Goal: Task Accomplishment & Management: Complete application form

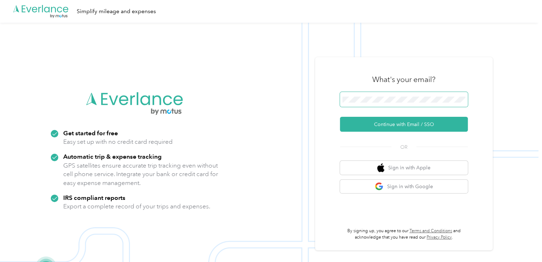
click at [354, 103] on span at bounding box center [404, 99] width 128 height 15
click at [340, 117] on button "Continue with Email / SSO" at bounding box center [404, 124] width 128 height 15
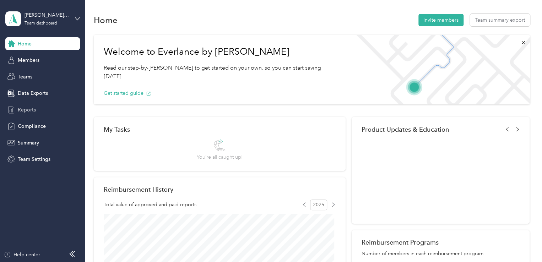
click at [27, 111] on span "Reports" at bounding box center [27, 109] width 18 height 7
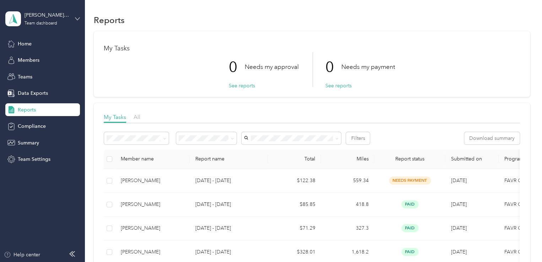
click at [75, 18] on icon at bounding box center [77, 18] width 5 height 5
click at [32, 74] on div "Personal dashboard" at bounding box center [33, 74] width 45 height 7
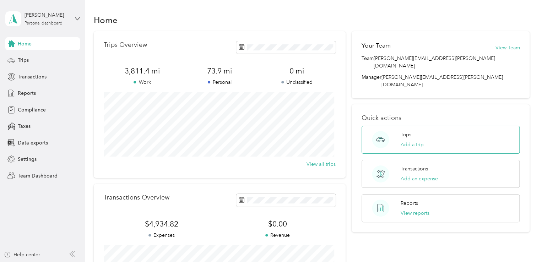
drag, startPoint x: 28, startPoint y: 90, endPoint x: 403, endPoint y: 136, distance: 377.1
click at [403, 136] on section "[PERSON_NAME] Personal dashboard Home Trips Transactions Reports Compliance Tax…" at bounding box center [269, 131] width 539 height 262
click at [408, 141] on button "Add a trip" at bounding box center [412, 144] width 23 height 7
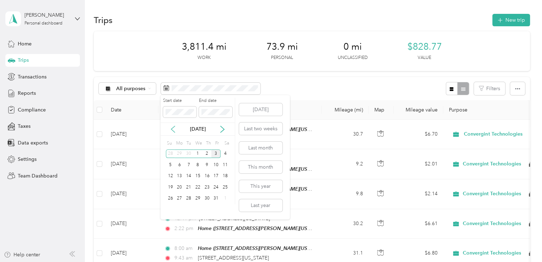
click at [172, 127] on icon at bounding box center [173, 129] width 7 height 7
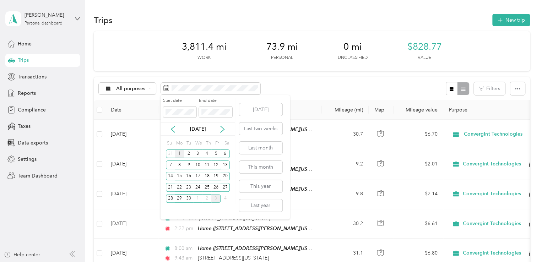
click at [182, 152] on div "1" at bounding box center [179, 154] width 9 height 9
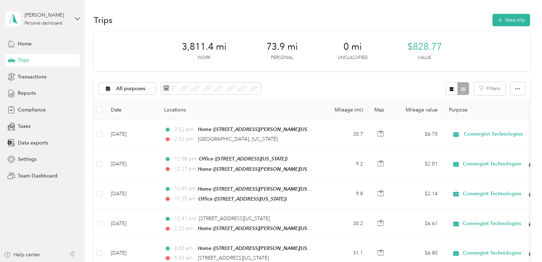
click at [315, 78] on div "All purposes Filters" at bounding box center [312, 88] width 436 height 23
click at [165, 89] on icon at bounding box center [166, 88] width 6 height 6
click at [166, 88] on rect at bounding box center [166, 88] width 1 height 1
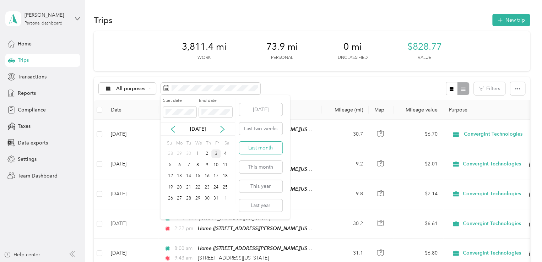
click at [263, 147] on button "Last month" at bounding box center [260, 148] width 43 height 12
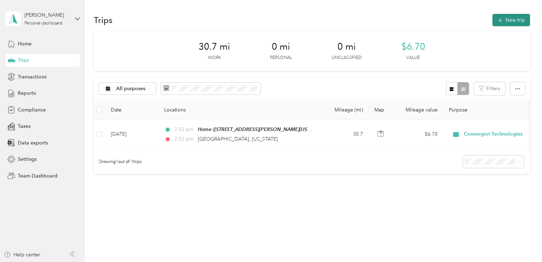
click at [506, 20] on button "New trip" at bounding box center [512, 20] width 38 height 12
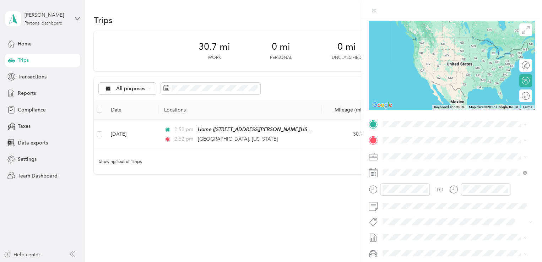
scroll to position [71, 0]
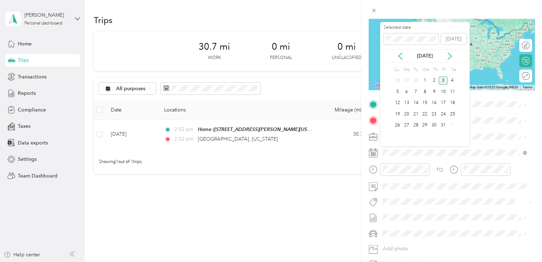
click at [395, 54] on div "[DATE]" at bounding box center [425, 55] width 90 height 7
click at [399, 54] on icon at bounding box center [400, 56] width 7 height 7
click at [435, 80] on div "4" at bounding box center [434, 80] width 9 height 9
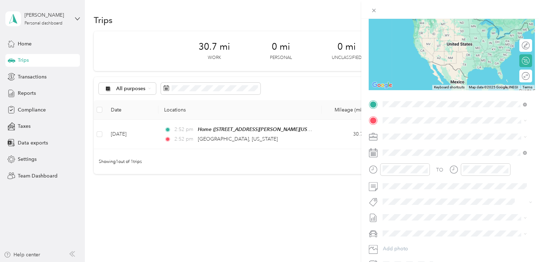
click at [422, 148] on span "[GEOGRAPHIC_DATA][US_STATE][US_STATE]" at bounding box center [447, 144] width 103 height 6
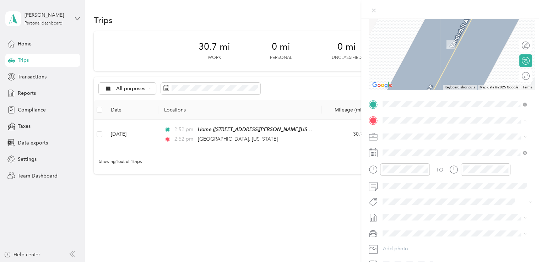
click at [412, 153] on div "Home [STREET_ADDRESS][PERSON_NAME][US_STATE]" at bounding box center [451, 152] width 111 height 15
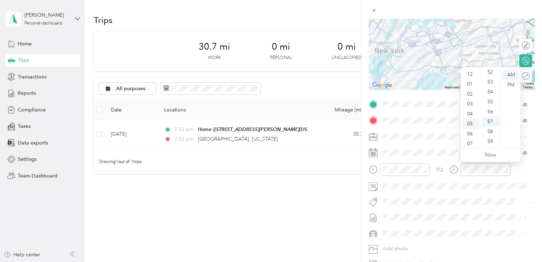
scroll to position [0, 0]
click at [470, 96] on div "02" at bounding box center [470, 95] width 17 height 10
click at [511, 84] on div "PM" at bounding box center [511, 85] width 17 height 10
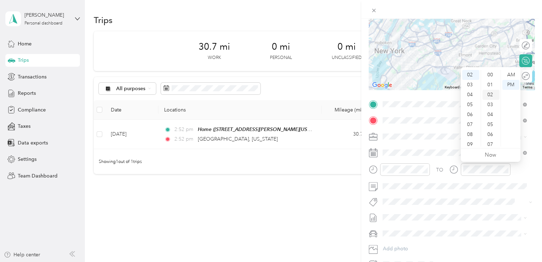
click at [490, 95] on div "02" at bounding box center [491, 95] width 17 height 10
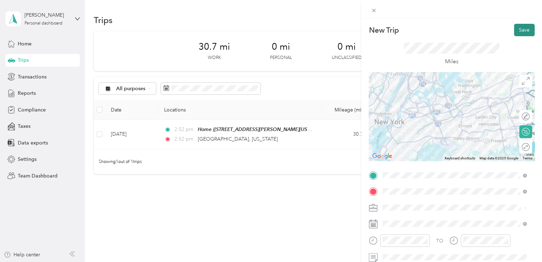
click at [522, 29] on button "Save" at bounding box center [524, 30] width 21 height 12
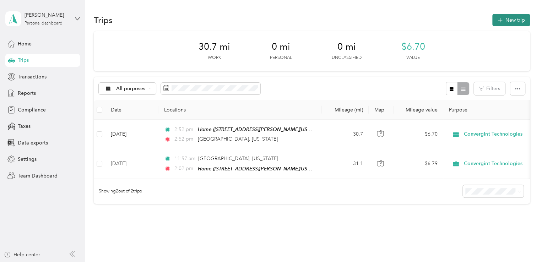
click at [511, 20] on button "New trip" at bounding box center [512, 20] width 38 height 12
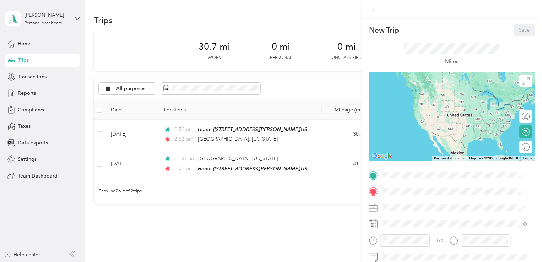
click at [415, 94] on div "Home [STREET_ADDRESS][PERSON_NAME][US_STATE]" at bounding box center [451, 95] width 111 height 15
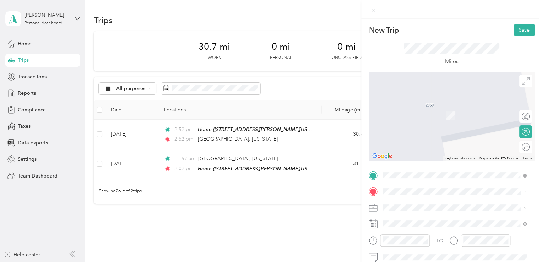
click at [413, 140] on div "Office [STREET_ADDRESS][US_STATE]" at bounding box center [431, 134] width 71 height 15
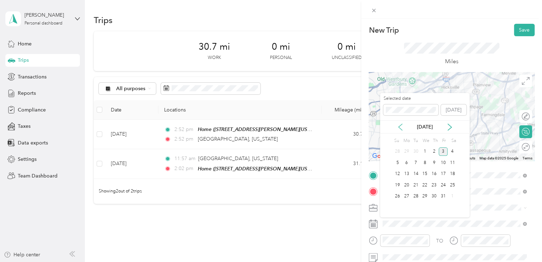
click at [401, 127] on icon at bounding box center [400, 127] width 7 height 7
click at [414, 151] on div "2" at bounding box center [416, 151] width 9 height 9
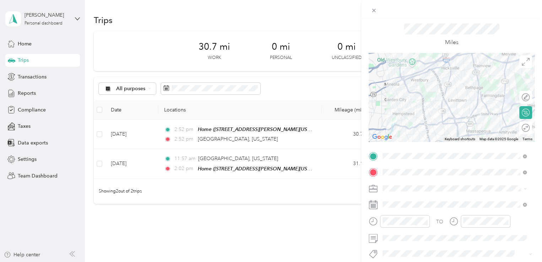
scroll to position [36, 0]
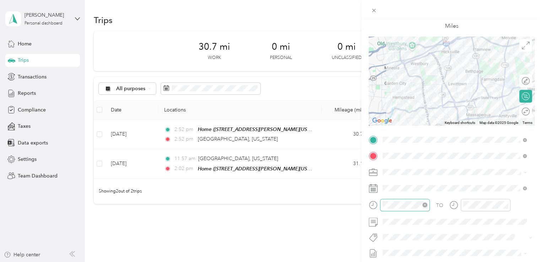
click at [424, 204] on icon "close-circle" at bounding box center [425, 205] width 5 height 5
click at [434, 109] on div "AM" at bounding box center [430, 111] width 17 height 10
click at [429, 108] on div "AM" at bounding box center [430, 111] width 17 height 10
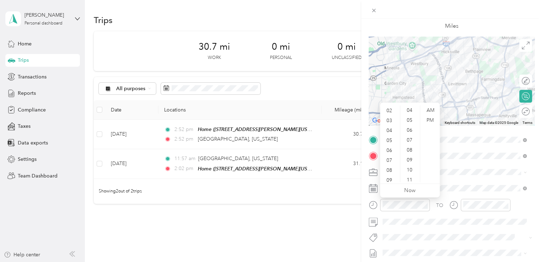
scroll to position [36, 0]
click at [390, 164] on div "09" at bounding box center [390, 165] width 17 height 10
click at [411, 110] on div "00" at bounding box center [410, 111] width 17 height 10
click at [433, 108] on div "AM" at bounding box center [430, 111] width 17 height 10
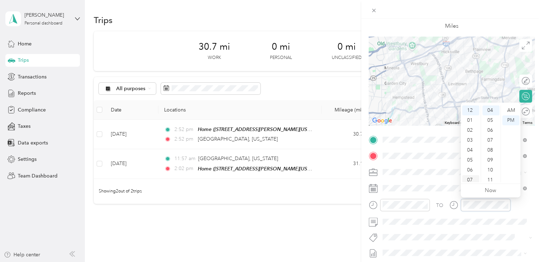
scroll to position [36, 0]
click at [468, 164] on div "09" at bounding box center [470, 165] width 17 height 10
click at [489, 110] on div "36" at bounding box center [491, 109] width 17 height 10
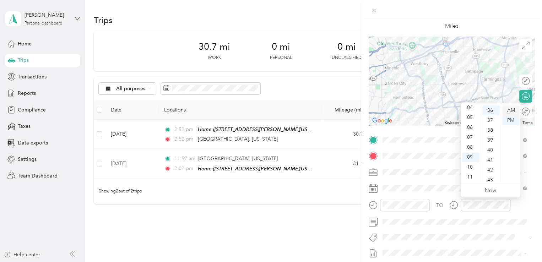
click at [513, 111] on div "AM" at bounding box center [511, 111] width 17 height 10
click at [319, 230] on div "New Trip Save This trip cannot be edited because it is either under review, app…" at bounding box center [271, 131] width 542 height 262
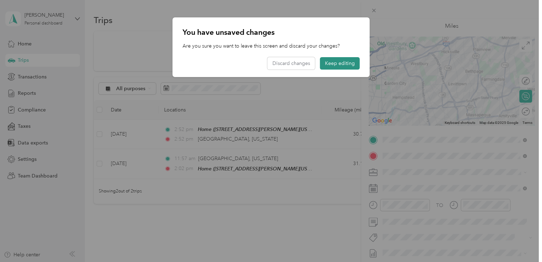
click at [340, 61] on button "Keep editing" at bounding box center [340, 63] width 40 height 12
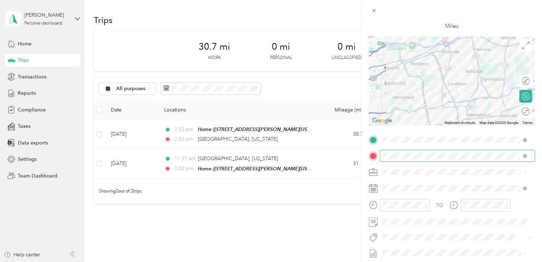
scroll to position [0, 0]
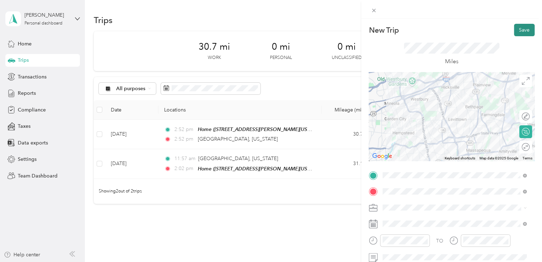
click at [520, 31] on button "Save" at bounding box center [524, 30] width 21 height 12
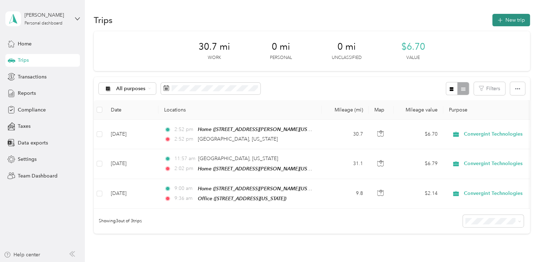
click at [500, 23] on button "New trip" at bounding box center [512, 20] width 38 height 12
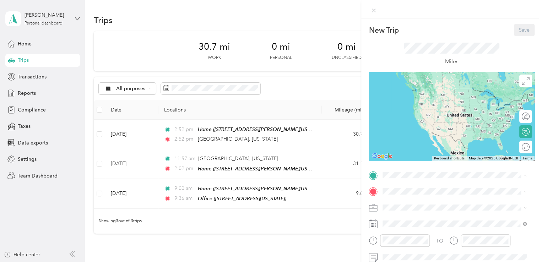
click at [409, 125] on div "Office [STREET_ADDRESS][US_STATE]" at bounding box center [431, 118] width 71 height 15
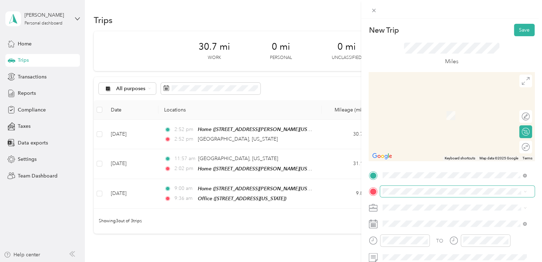
click at [399, 195] on span at bounding box center [457, 191] width 155 height 11
click at [414, 112] on div "Home [STREET_ADDRESS][PERSON_NAME][US_STATE]" at bounding box center [451, 111] width 111 height 15
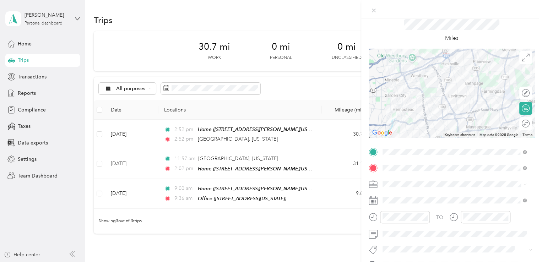
scroll to position [36, 0]
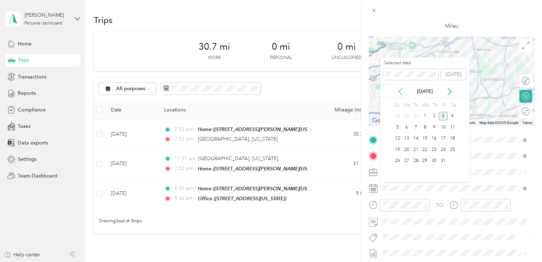
click at [401, 91] on icon at bounding box center [400, 91] width 7 height 7
click at [418, 117] on div "2" at bounding box center [416, 116] width 9 height 9
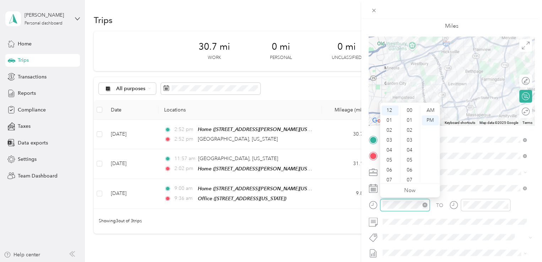
scroll to position [80, 0]
click at [391, 137] on div "03" at bounding box center [390, 140] width 17 height 10
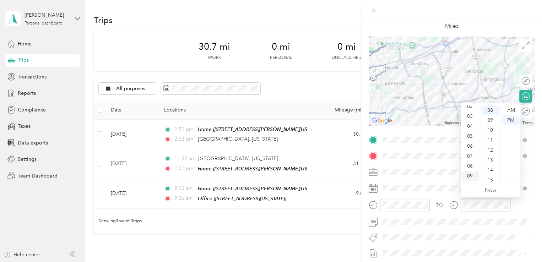
scroll to position [7, 0]
click at [469, 134] on div "03" at bounding box center [470, 133] width 17 height 10
click at [490, 161] on div "52" at bounding box center [491, 157] width 17 height 10
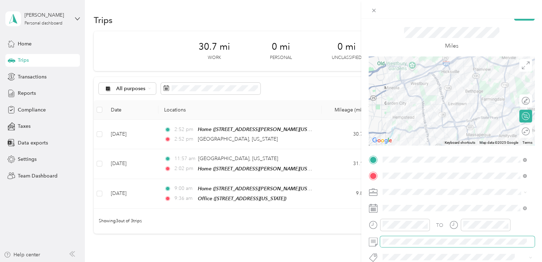
scroll to position [0, 0]
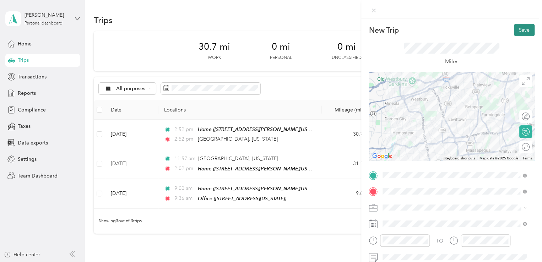
click at [516, 30] on button "Save" at bounding box center [524, 30] width 21 height 12
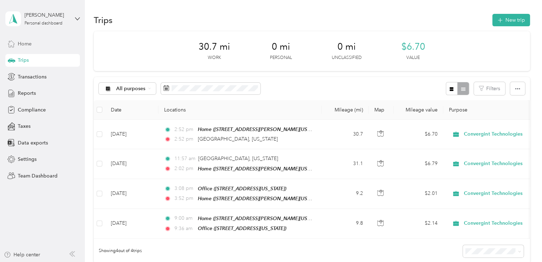
click at [45, 43] on div "Home" at bounding box center [42, 43] width 75 height 13
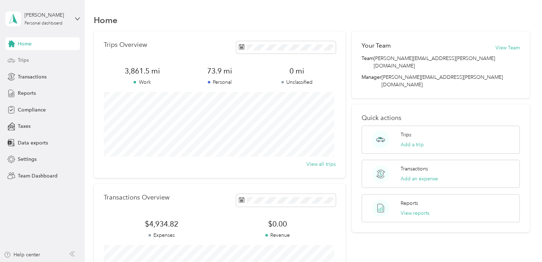
click at [29, 60] on div "Trips" at bounding box center [42, 60] width 75 height 13
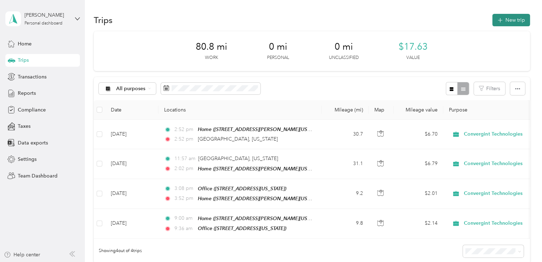
click at [512, 19] on button "New trip" at bounding box center [512, 20] width 38 height 12
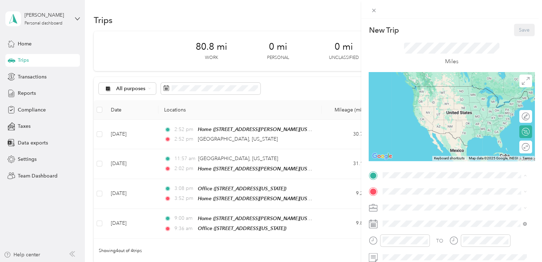
click at [415, 97] on span "[STREET_ADDRESS][PERSON_NAME][US_STATE]" at bounding box center [451, 99] width 111 height 6
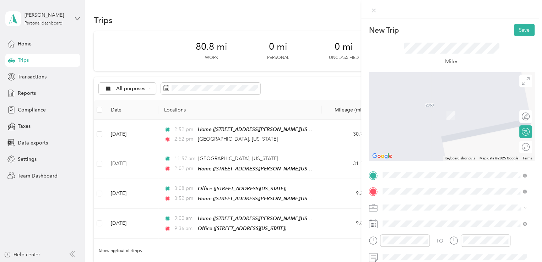
click at [424, 143] on span "[STREET_ADDRESS][PERSON_NAME][US_STATE]" at bounding box center [451, 139] width 111 height 6
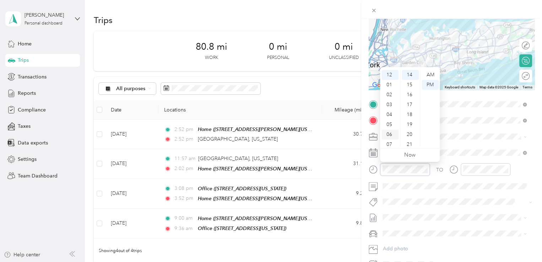
scroll to position [36, 0]
click at [389, 117] on div "08" at bounding box center [390, 119] width 17 height 10
click at [429, 75] on div "AM" at bounding box center [430, 75] width 17 height 10
click at [411, 118] on div "18" at bounding box center [410, 115] width 17 height 10
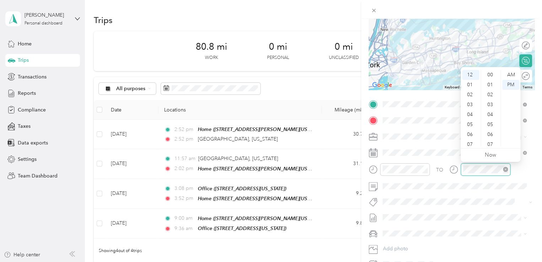
scroll to position [139, 0]
click at [467, 83] on div "01" at bounding box center [470, 85] width 17 height 10
click at [512, 75] on div "AM" at bounding box center [511, 75] width 17 height 10
click at [511, 83] on div "PM" at bounding box center [511, 85] width 17 height 10
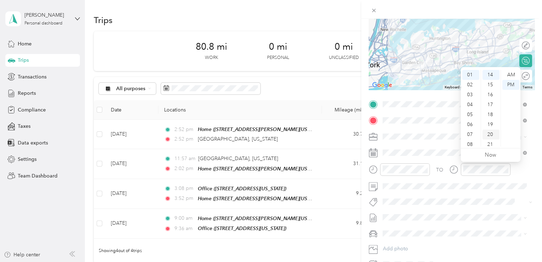
click at [489, 133] on div "20" at bounding box center [491, 135] width 17 height 10
click at [509, 76] on div "AM" at bounding box center [511, 75] width 17 height 10
click at [468, 122] on div "09" at bounding box center [470, 122] width 17 height 10
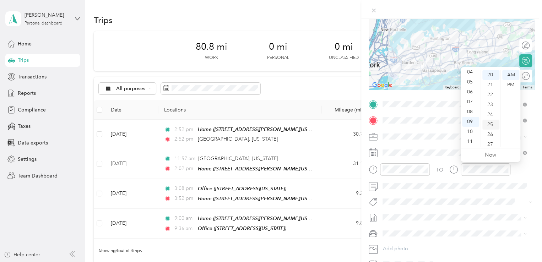
click at [489, 122] on div "25" at bounding box center [491, 125] width 17 height 10
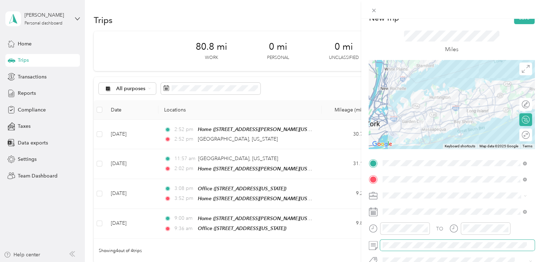
scroll to position [0, 0]
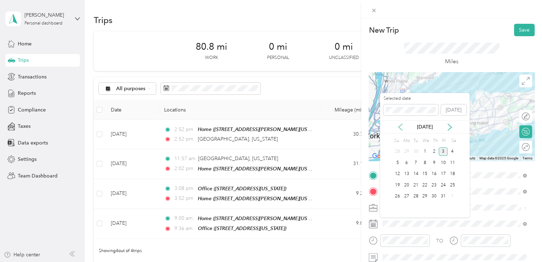
click at [400, 125] on icon at bounding box center [400, 127] width 7 height 7
click at [416, 152] on div "2" at bounding box center [416, 151] width 9 height 9
click at [426, 151] on div "3" at bounding box center [424, 151] width 9 height 9
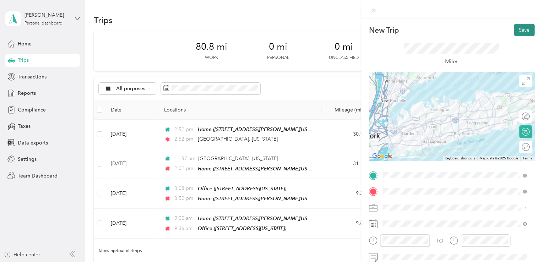
click at [519, 27] on button "Save" at bounding box center [524, 30] width 21 height 12
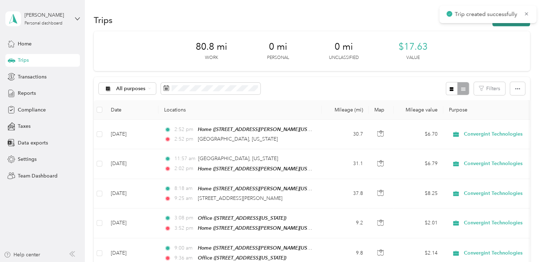
click at [501, 23] on button "New trip" at bounding box center [512, 20] width 38 height 12
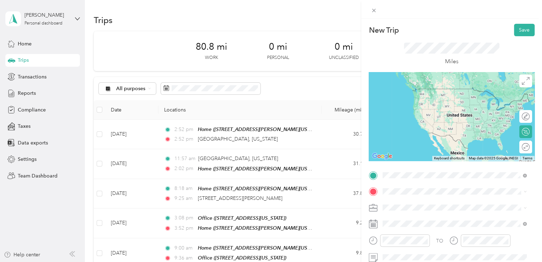
click at [414, 127] on span "[STREET_ADDRESS][PERSON_NAME][US_STATE]" at bounding box center [451, 123] width 111 height 6
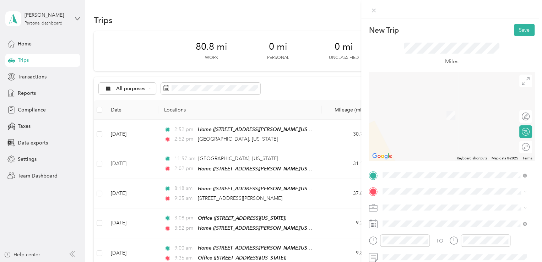
click at [417, 113] on span "[STREET_ADDRESS][PERSON_NAME][US_STATE]" at bounding box center [451, 116] width 111 height 6
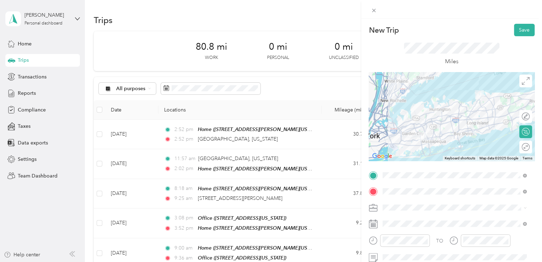
scroll to position [36, 0]
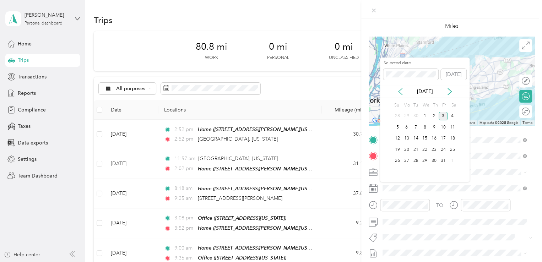
click at [399, 90] on icon at bounding box center [400, 91] width 7 height 7
click at [423, 117] on div "3" at bounding box center [424, 116] width 9 height 9
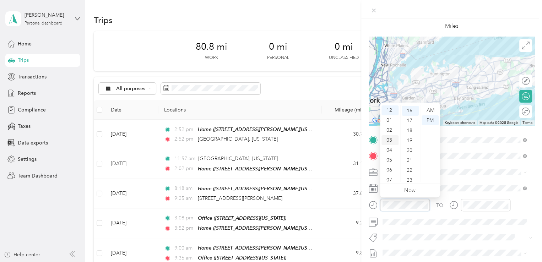
scroll to position [159, 0]
click at [390, 119] on div "01" at bounding box center [390, 120] width 17 height 10
click at [409, 166] on div "29" at bounding box center [410, 169] width 17 height 10
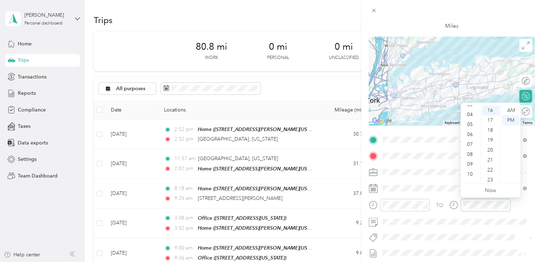
scroll to position [0, 0]
click at [471, 128] on div "02" at bounding box center [470, 130] width 17 height 10
click at [489, 161] on div "25" at bounding box center [491, 165] width 17 height 10
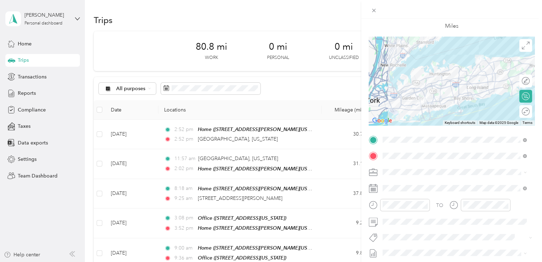
click at [524, 205] on div "TO" at bounding box center [452, 207] width 166 height 17
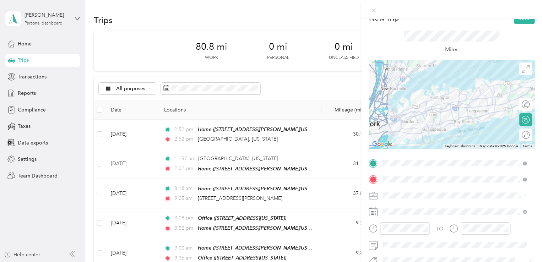
scroll to position [0, 0]
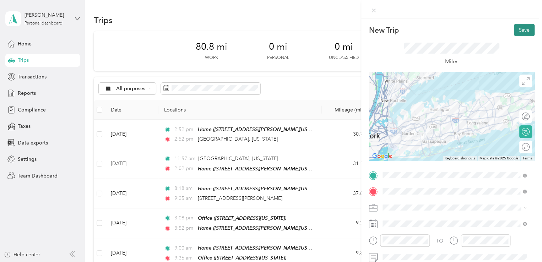
click at [522, 27] on button "Save" at bounding box center [524, 30] width 21 height 12
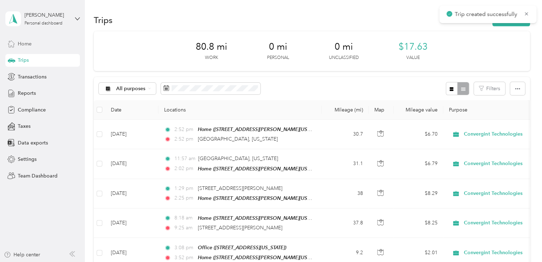
click at [27, 42] on span "Home" at bounding box center [25, 43] width 14 height 7
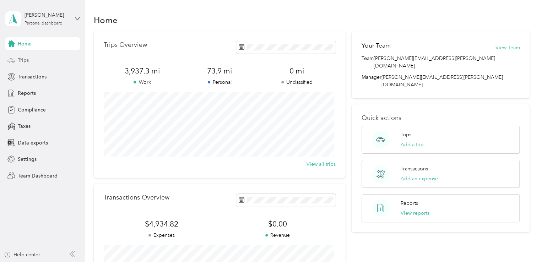
click at [34, 61] on div "Trips" at bounding box center [42, 60] width 75 height 13
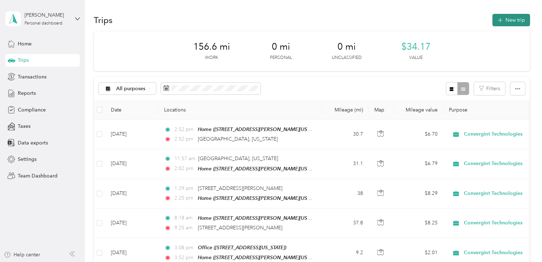
click at [507, 20] on button "New trip" at bounding box center [512, 20] width 38 height 12
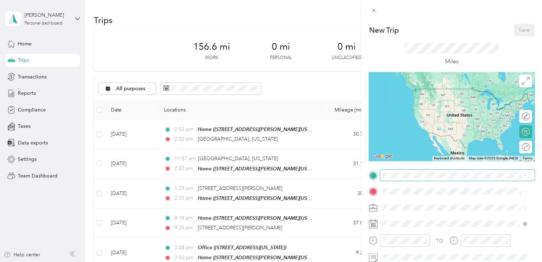
click at [412, 170] on span at bounding box center [457, 175] width 155 height 11
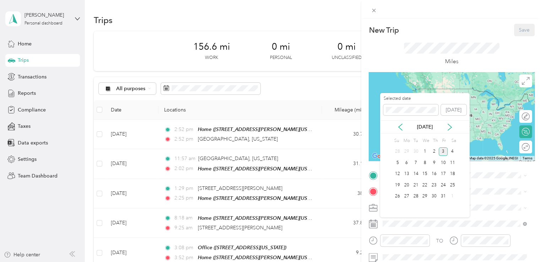
click at [404, 127] on div "[DATE]" at bounding box center [425, 126] width 90 height 7
click at [401, 127] on icon at bounding box center [400, 127] width 7 height 7
click at [417, 198] on div "30" at bounding box center [416, 196] width 9 height 9
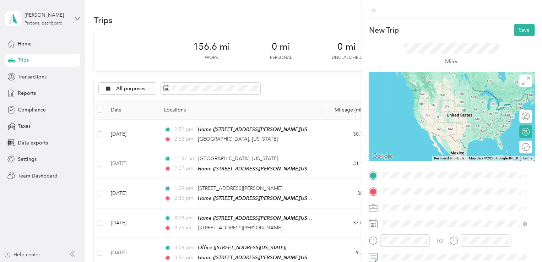
click at [423, 97] on span "[STREET_ADDRESS][PERSON_NAME][US_STATE]" at bounding box center [451, 98] width 111 height 6
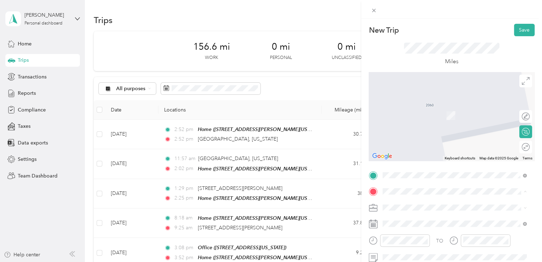
click at [412, 141] on div "Office [STREET_ADDRESS][US_STATE]" at bounding box center [431, 134] width 71 height 15
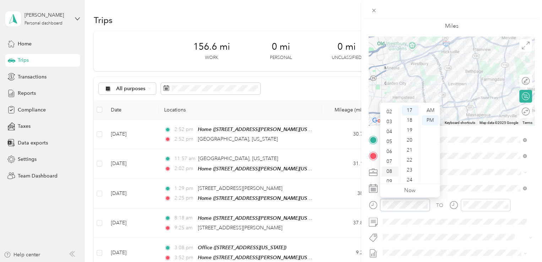
scroll to position [36, 0]
click at [389, 165] on div "09" at bounding box center [390, 165] width 17 height 10
click at [414, 119] on div "14" at bounding box center [410, 116] width 17 height 10
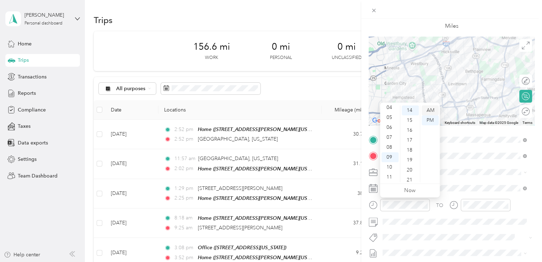
click at [433, 107] on div "AM" at bounding box center [430, 111] width 17 height 10
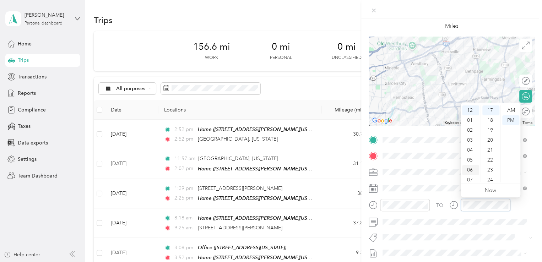
scroll to position [36, 0]
click at [469, 164] on div "09" at bounding box center [470, 165] width 17 height 10
click at [514, 108] on div "AM" at bounding box center [511, 111] width 17 height 10
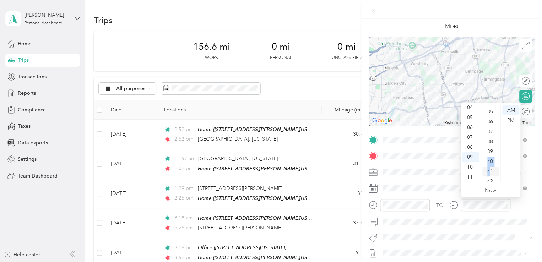
drag, startPoint x: 489, startPoint y: 161, endPoint x: 489, endPoint y: 172, distance: 10.7
click at [489, 172] on ul "00 01 02 03 04 05 06 07 08 09 10 11 12 13 14 15 16 17 18 19 20 21 22 23 24 25 2…" at bounding box center [491, 144] width 20 height 77
click at [489, 172] on div "41" at bounding box center [491, 172] width 17 height 10
click at [524, 200] on div "TO" at bounding box center [452, 207] width 166 height 17
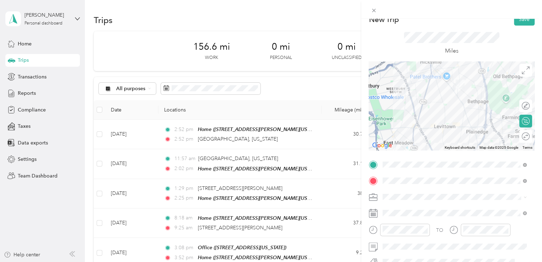
scroll to position [0, 0]
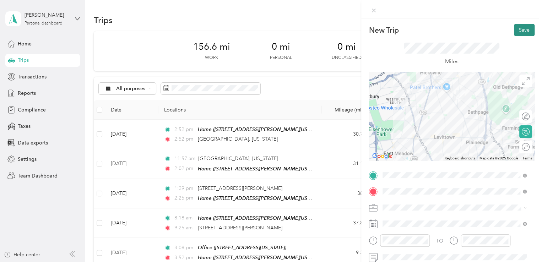
click at [515, 32] on button "Save" at bounding box center [524, 30] width 21 height 12
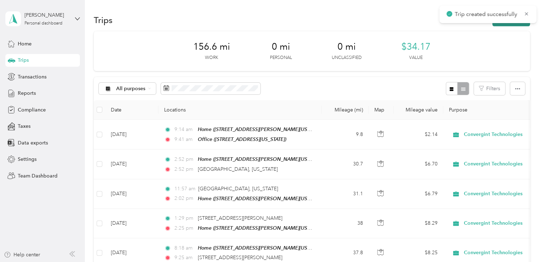
click at [504, 23] on button "New trip" at bounding box center [512, 20] width 38 height 12
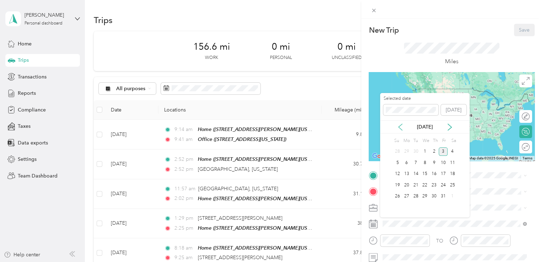
click at [402, 129] on icon at bounding box center [400, 127] width 7 height 7
click at [415, 196] on div "30" at bounding box center [416, 196] width 9 height 9
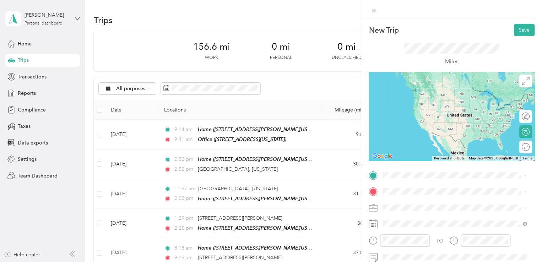
click at [444, 125] on span "[STREET_ADDRESS][US_STATE]" at bounding box center [431, 122] width 71 height 6
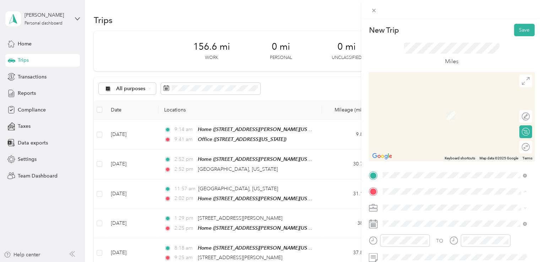
click at [431, 114] on span "[STREET_ADDRESS][PERSON_NAME][US_STATE]" at bounding box center [451, 116] width 111 height 6
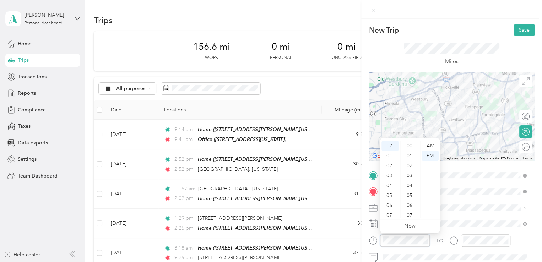
scroll to position [179, 0]
click at [388, 174] on div "03" at bounding box center [390, 176] width 17 height 10
click at [430, 154] on div "PM" at bounding box center [430, 156] width 17 height 10
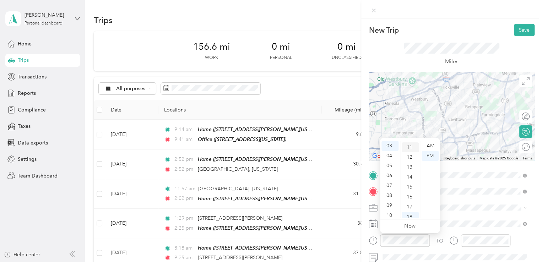
click at [409, 147] on div "11" at bounding box center [410, 148] width 17 height 10
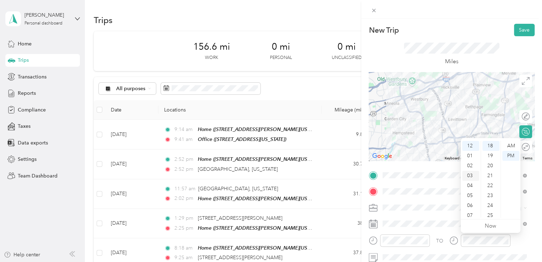
click at [468, 174] on div "03" at bounding box center [470, 176] width 17 height 10
click at [490, 195] on div "30" at bounding box center [491, 194] width 17 height 10
click at [512, 146] on div "AM" at bounding box center [511, 146] width 17 height 10
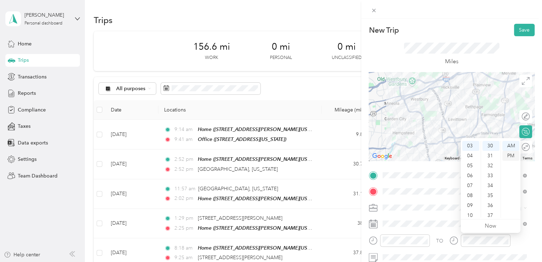
click at [512, 156] on div "PM" at bounding box center [511, 156] width 17 height 10
drag, startPoint x: 448, startPoint y: 201, endPoint x: 482, endPoint y: 143, distance: 67.5
click at [448, 201] on div "TO Add photo" at bounding box center [452, 256] width 166 height 172
click at [517, 29] on button "Save" at bounding box center [524, 30] width 21 height 12
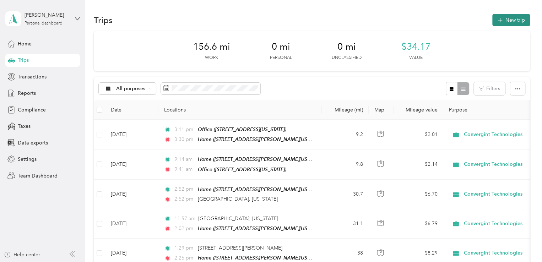
click at [512, 19] on button "New trip" at bounding box center [512, 20] width 38 height 12
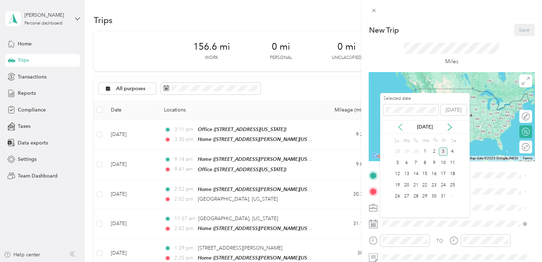
click at [399, 126] on icon at bounding box center [401, 127] width 4 height 6
click at [426, 183] on div "24" at bounding box center [424, 185] width 9 height 9
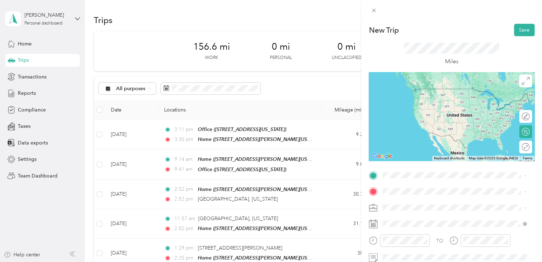
click at [418, 94] on div "Home [STREET_ADDRESS][PERSON_NAME][US_STATE]" at bounding box center [451, 95] width 111 height 15
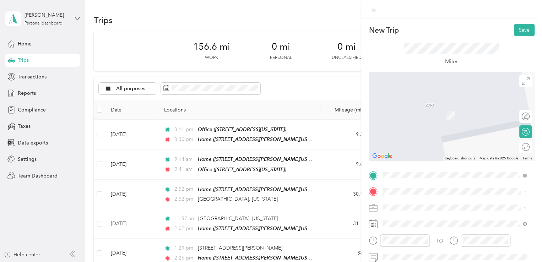
click at [414, 141] on div "Office [STREET_ADDRESS][US_STATE]" at bounding box center [431, 134] width 71 height 15
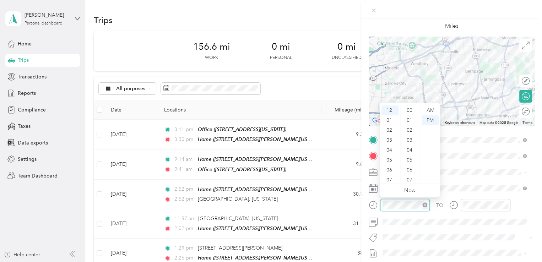
scroll to position [189, 0]
click at [389, 165] on div "09" at bounding box center [390, 165] width 17 height 10
click at [410, 128] on div "10" at bounding box center [410, 128] width 17 height 10
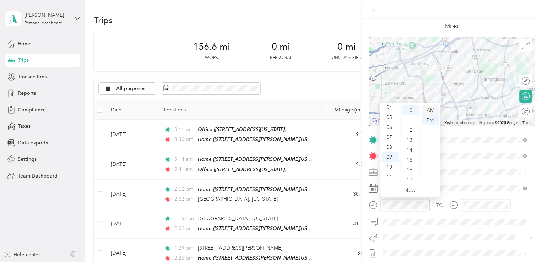
click at [431, 109] on div "AM" at bounding box center [430, 111] width 17 height 10
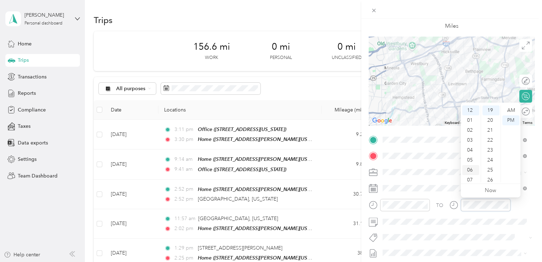
scroll to position [36, 0]
click at [469, 164] on div "09" at bounding box center [470, 165] width 17 height 10
click at [489, 174] on div "43" at bounding box center [491, 172] width 17 height 10
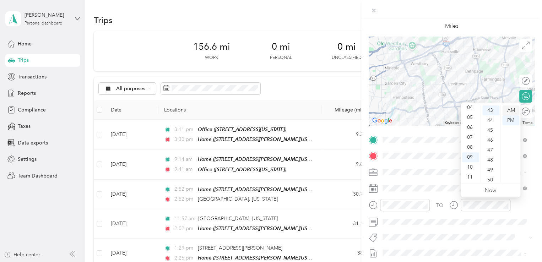
click at [509, 112] on div "AM" at bounding box center [511, 111] width 17 height 10
click at [448, 167] on span at bounding box center [457, 172] width 155 height 11
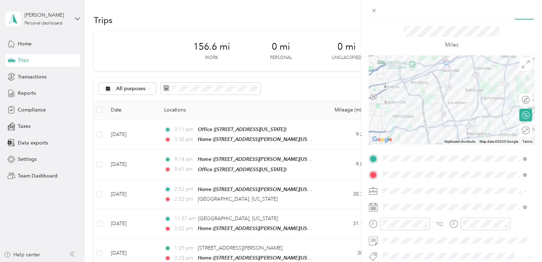
scroll to position [0, 0]
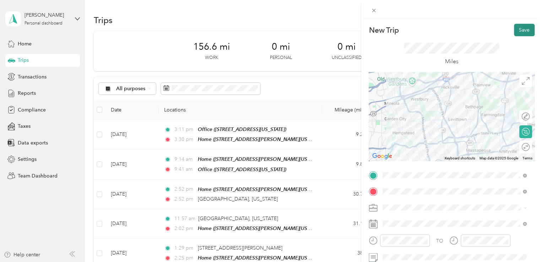
click at [519, 26] on button "Save" at bounding box center [524, 30] width 21 height 12
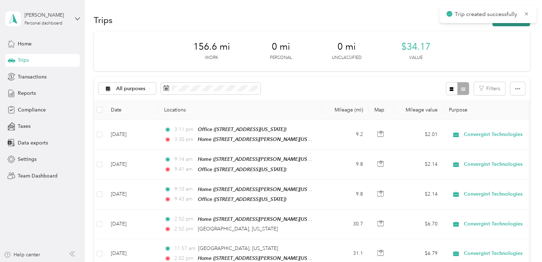
click at [501, 23] on button "New trip" at bounding box center [512, 20] width 38 height 12
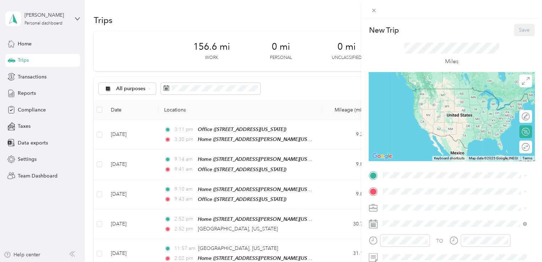
click at [410, 124] on span "[STREET_ADDRESS][US_STATE]" at bounding box center [431, 121] width 71 height 6
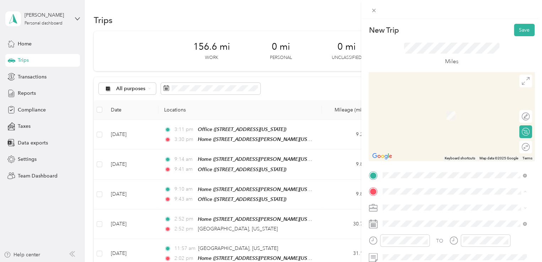
click at [412, 111] on div "Home [STREET_ADDRESS][PERSON_NAME][US_STATE]" at bounding box center [451, 111] width 111 height 15
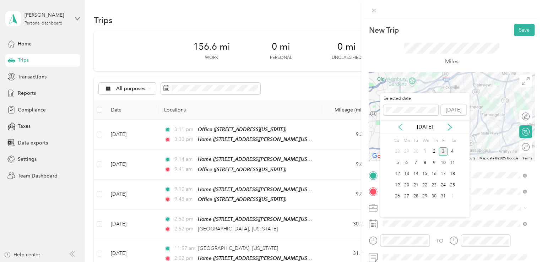
click at [397, 124] on icon at bounding box center [400, 127] width 7 height 7
click at [426, 184] on div "24" at bounding box center [424, 185] width 9 height 9
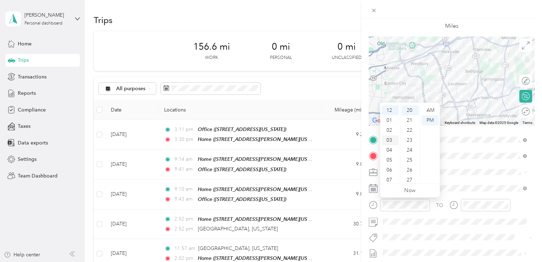
click at [391, 139] on div "03" at bounding box center [390, 140] width 17 height 10
click at [408, 134] on div "08" at bounding box center [410, 133] width 17 height 10
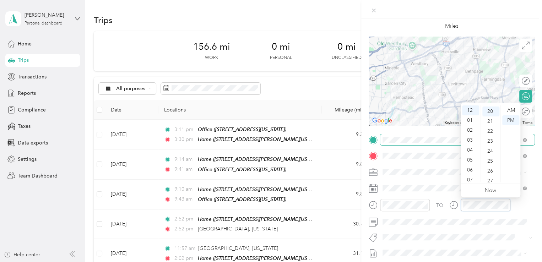
scroll to position [199, 0]
click at [468, 141] on div "03" at bounding box center [470, 140] width 17 height 10
click at [489, 164] on div "36" at bounding box center [491, 163] width 17 height 10
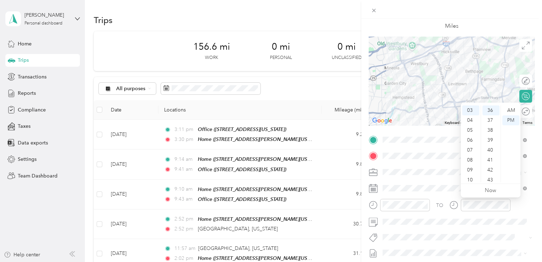
click at [527, 202] on div "TO" at bounding box center [452, 207] width 166 height 17
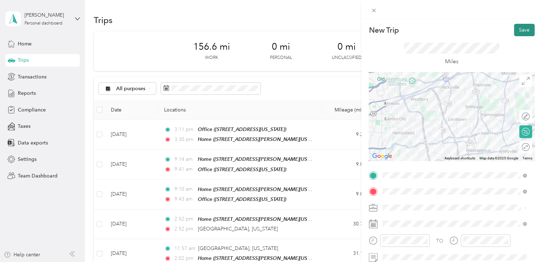
click at [518, 31] on button "Save" at bounding box center [524, 30] width 21 height 12
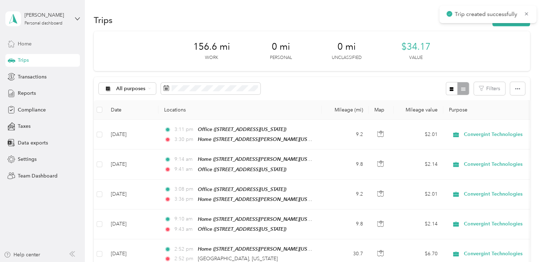
click at [26, 41] on span "Home" at bounding box center [25, 43] width 14 height 7
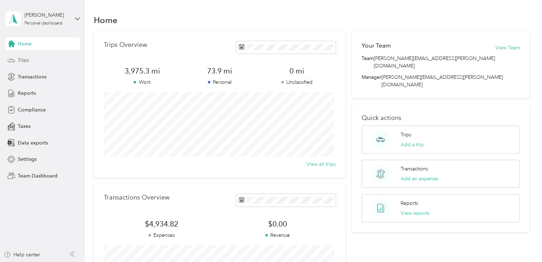
click at [29, 60] on div "Trips" at bounding box center [42, 60] width 75 height 13
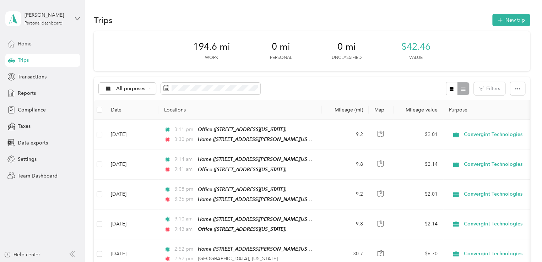
click at [32, 45] on div "Home" at bounding box center [42, 43] width 75 height 13
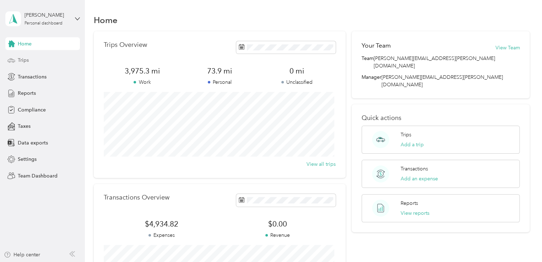
click at [32, 60] on div "Trips" at bounding box center [42, 60] width 75 height 13
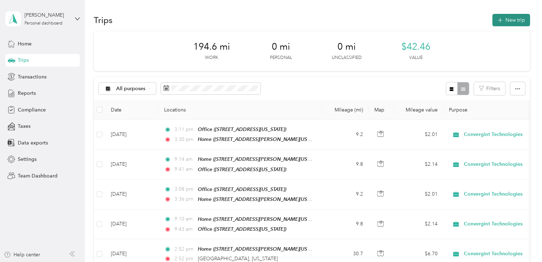
click at [518, 17] on button "New trip" at bounding box center [512, 20] width 38 height 12
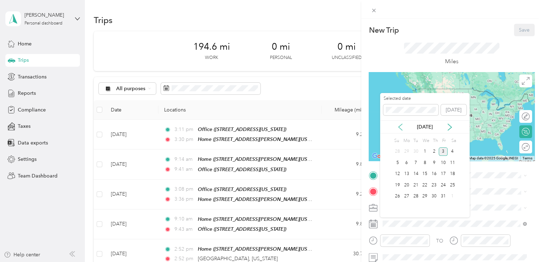
click at [399, 125] on icon at bounding box center [400, 127] width 7 height 7
click at [434, 172] on div "18" at bounding box center [434, 174] width 9 height 9
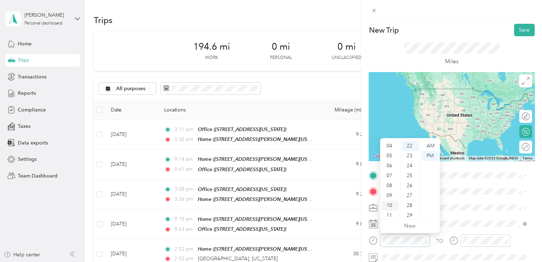
scroll to position [43, 0]
click at [387, 196] on div "09" at bounding box center [390, 193] width 17 height 10
click at [409, 160] on div "02" at bounding box center [410, 160] width 17 height 10
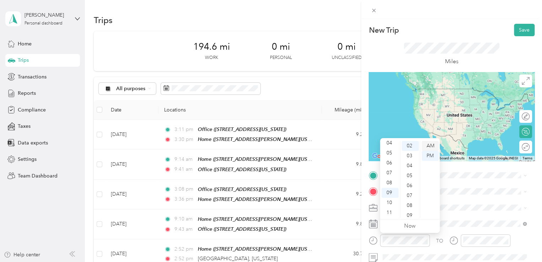
click at [431, 147] on div "AM" at bounding box center [430, 146] width 17 height 10
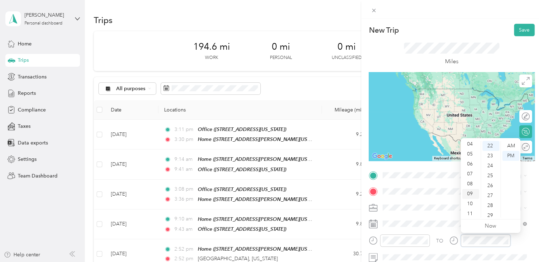
scroll to position [43, 0]
click at [468, 192] on div "09" at bounding box center [470, 193] width 17 height 10
click at [491, 194] on div "27" at bounding box center [491, 196] width 17 height 10
click at [510, 145] on div "AM" at bounding box center [511, 146] width 17 height 10
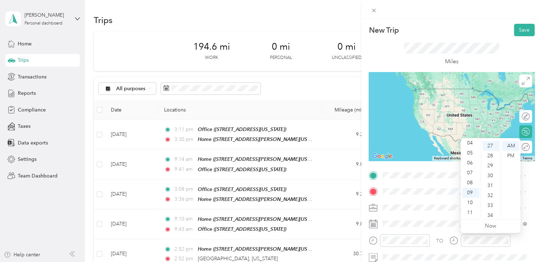
click at [483, 38] on div "Miles" at bounding box center [452, 54] width 166 height 36
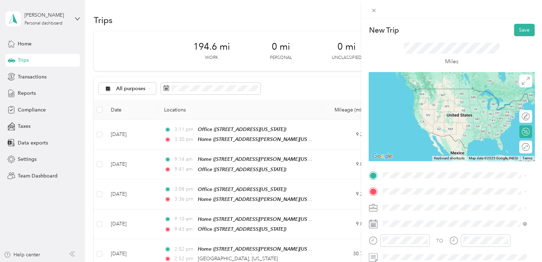
click at [414, 96] on div "Home [STREET_ADDRESS][PERSON_NAME][US_STATE]" at bounding box center [451, 93] width 111 height 15
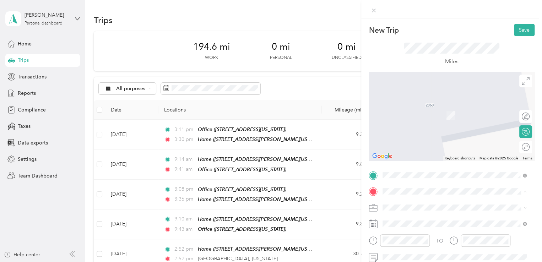
click at [409, 141] on div "Office [STREET_ADDRESS][US_STATE]" at bounding box center [431, 134] width 71 height 15
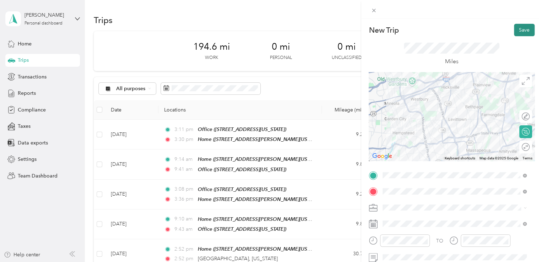
click at [516, 31] on button "Save" at bounding box center [524, 30] width 21 height 12
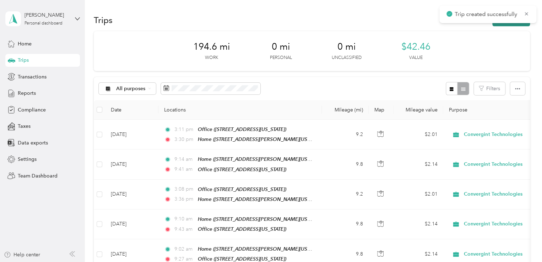
click at [506, 25] on button "New trip" at bounding box center [512, 20] width 38 height 12
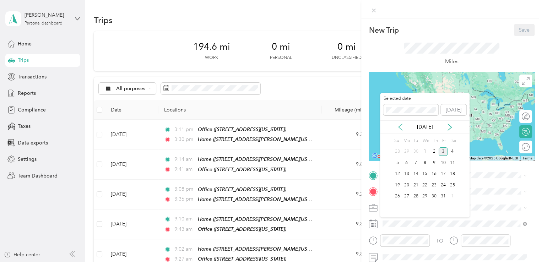
click at [401, 128] on icon at bounding box center [401, 127] width 4 height 6
click at [437, 161] on div "11" at bounding box center [434, 162] width 9 height 9
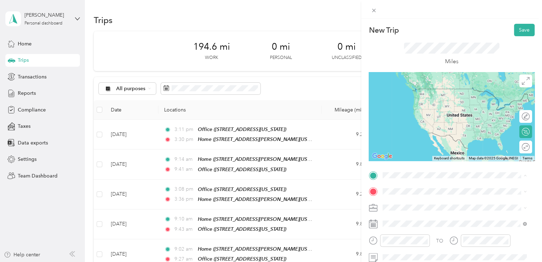
click at [417, 97] on span "[STREET_ADDRESS][PERSON_NAME][US_STATE]" at bounding box center [451, 99] width 111 height 6
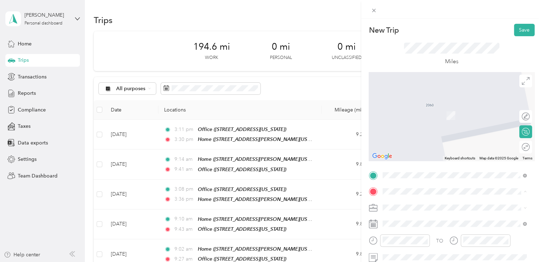
click at [402, 141] on span "[STREET_ADDRESS][US_STATE]" at bounding box center [431, 138] width 71 height 6
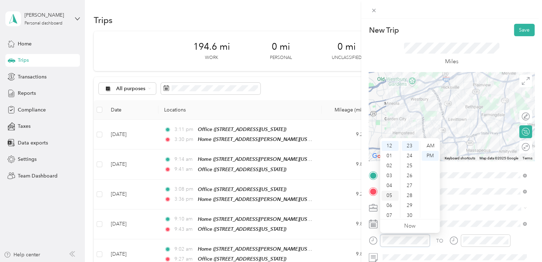
scroll to position [36, 0]
click at [388, 199] on div "09" at bounding box center [390, 200] width 17 height 10
click at [409, 146] on div "00" at bounding box center [410, 146] width 17 height 10
click at [432, 143] on div "AM" at bounding box center [430, 146] width 17 height 10
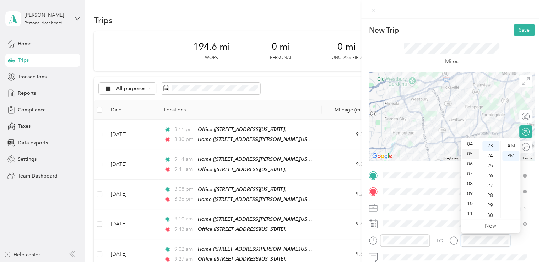
scroll to position [43, 0]
click at [471, 192] on div "09" at bounding box center [470, 193] width 17 height 10
click at [491, 198] on div "28" at bounding box center [491, 196] width 17 height 10
click at [490, 171] on div "23" at bounding box center [491, 167] width 17 height 10
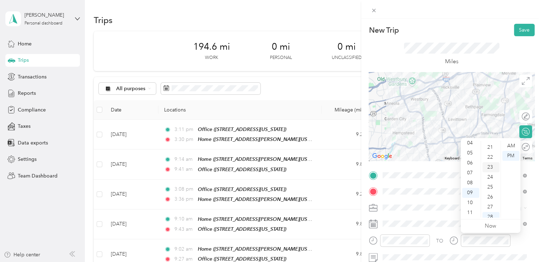
scroll to position [229, 0]
click at [490, 157] on div "24" at bounding box center [491, 156] width 17 height 10
click at [510, 145] on div "AM" at bounding box center [511, 146] width 17 height 10
click at [482, 40] on div "Miles" at bounding box center [452, 54] width 166 height 36
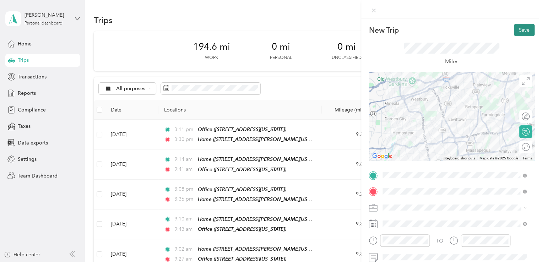
click at [518, 31] on button "Save" at bounding box center [524, 30] width 21 height 12
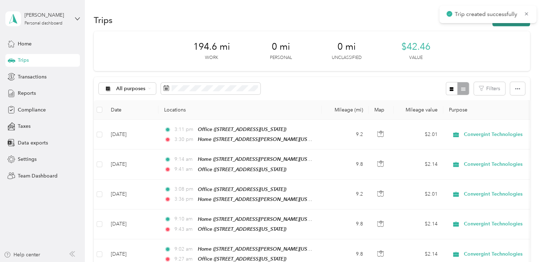
click at [514, 25] on button "New trip" at bounding box center [512, 20] width 38 height 12
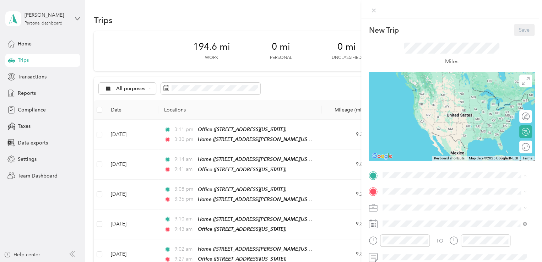
click at [398, 125] on span "[STREET_ADDRESS][US_STATE]" at bounding box center [431, 122] width 71 height 6
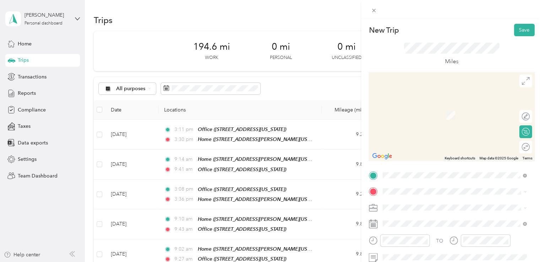
click at [405, 115] on span "[STREET_ADDRESS][PERSON_NAME][US_STATE]" at bounding box center [451, 116] width 111 height 6
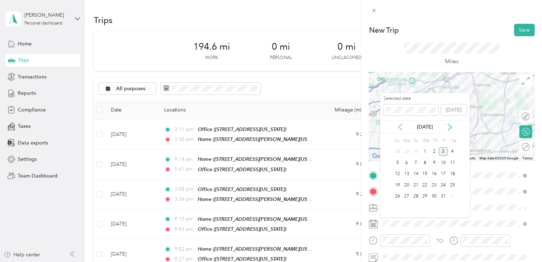
click at [398, 126] on icon at bounding box center [400, 127] width 7 height 7
click at [434, 172] on div "18" at bounding box center [434, 174] width 9 height 9
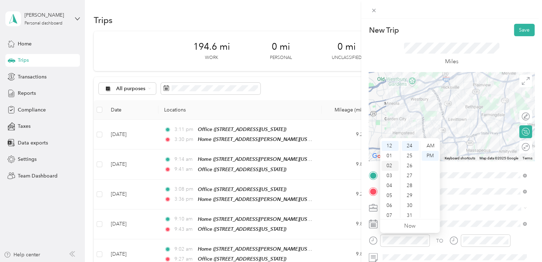
click at [387, 165] on div "02" at bounding box center [390, 166] width 17 height 10
click at [410, 168] on div "26" at bounding box center [410, 166] width 17 height 10
click at [434, 144] on div "AM" at bounding box center [430, 146] width 17 height 10
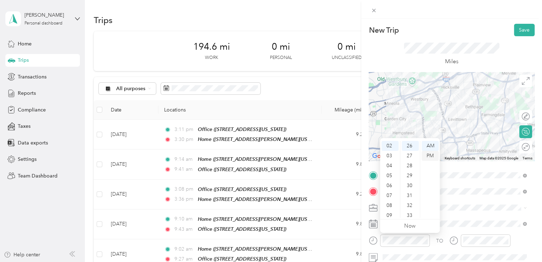
click at [429, 152] on div "PM" at bounding box center [430, 156] width 17 height 10
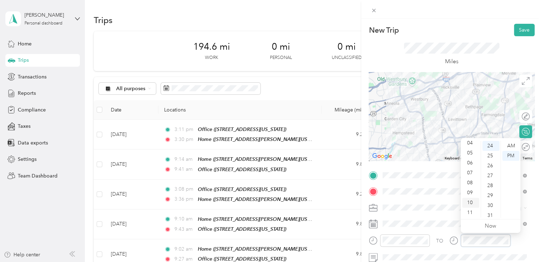
scroll to position [7, 0]
click at [470, 167] on div "03" at bounding box center [470, 169] width 17 height 10
click at [489, 155] on div "01" at bounding box center [491, 156] width 17 height 10
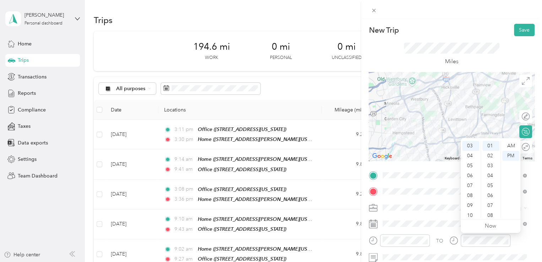
click at [488, 42] on div "Miles" at bounding box center [452, 54] width 166 height 36
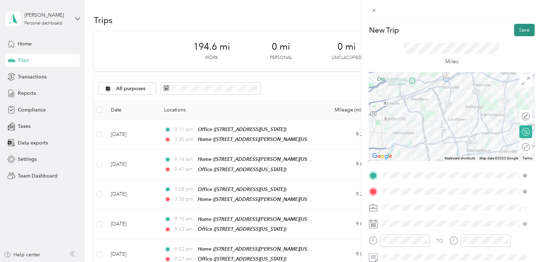
click at [520, 27] on button "Save" at bounding box center [524, 30] width 21 height 12
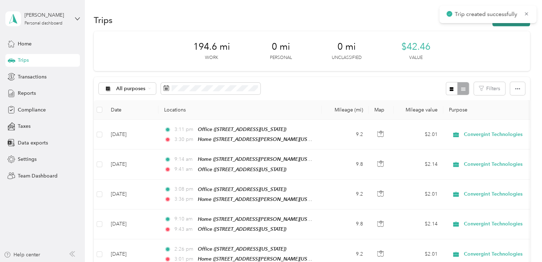
click at [510, 25] on button "New trip" at bounding box center [512, 20] width 38 height 12
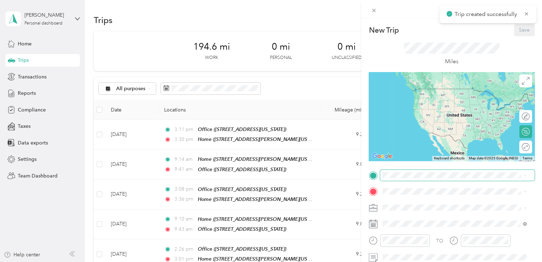
click at [396, 172] on span at bounding box center [457, 175] width 155 height 11
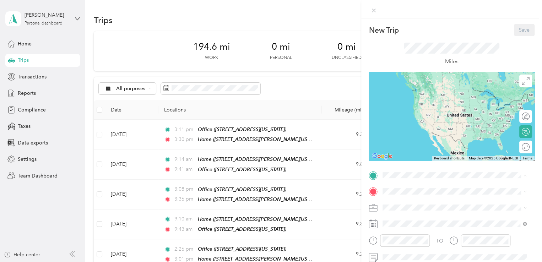
click at [409, 125] on div "Office [STREET_ADDRESS][US_STATE]" at bounding box center [431, 118] width 71 height 15
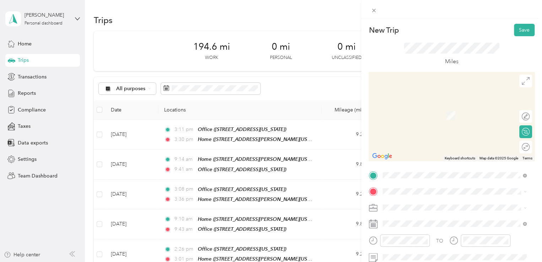
click at [408, 112] on div "Home [STREET_ADDRESS][PERSON_NAME][US_STATE]" at bounding box center [451, 111] width 111 height 15
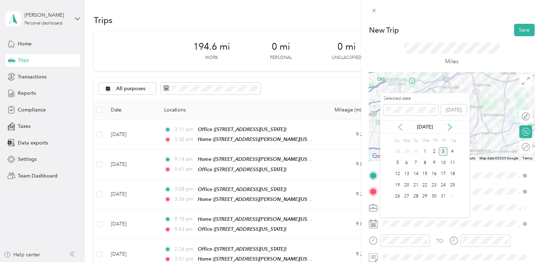
click at [401, 128] on icon at bounding box center [400, 127] width 7 height 7
click at [431, 160] on div "11" at bounding box center [434, 162] width 9 height 9
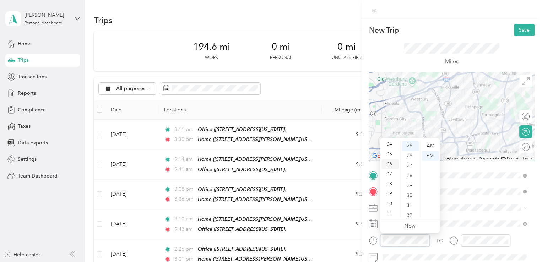
scroll to position [43, 0]
click at [387, 170] on div "03" at bounding box center [390, 169] width 17 height 10
click at [408, 192] on div "44" at bounding box center [410, 193] width 17 height 10
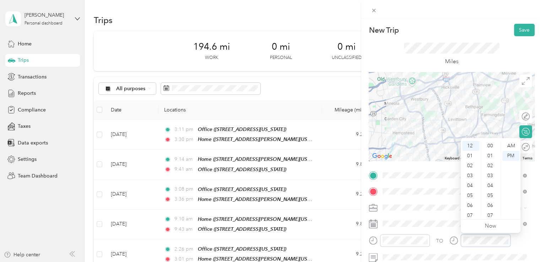
scroll to position [249, 0]
click at [472, 186] on div "04" at bounding box center [470, 186] width 17 height 10
click at [490, 158] on div "12" at bounding box center [491, 159] width 17 height 10
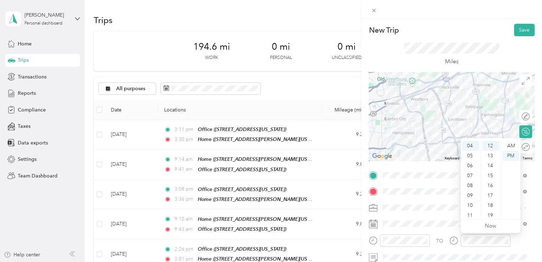
click at [533, 206] on form "New Trip Save This trip cannot be edited because it is either under review, app…" at bounding box center [451, 183] width 181 height 318
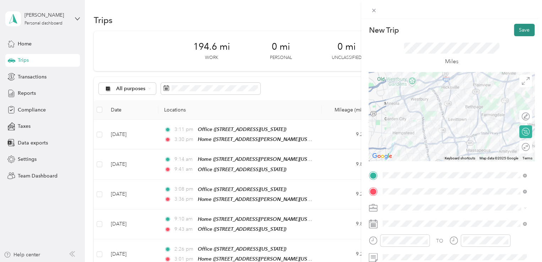
click at [516, 29] on button "Save" at bounding box center [524, 30] width 21 height 12
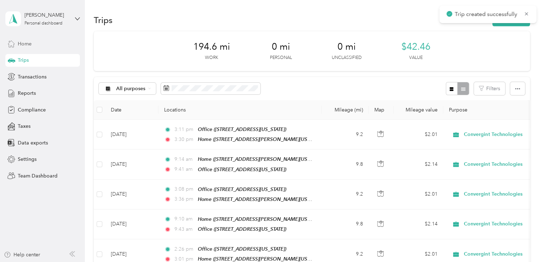
click at [21, 44] on span "Home" at bounding box center [25, 43] width 14 height 7
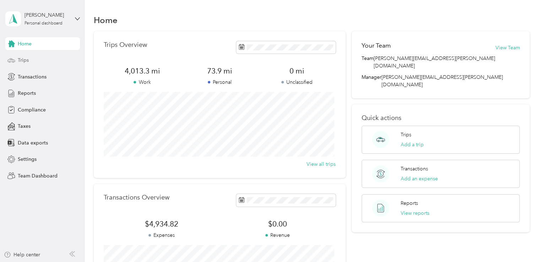
click at [20, 62] on span "Trips" at bounding box center [23, 60] width 11 height 7
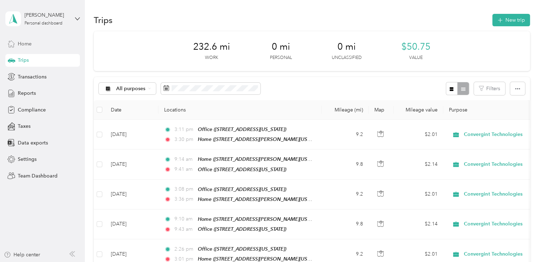
click at [21, 41] on span "Home" at bounding box center [25, 43] width 14 height 7
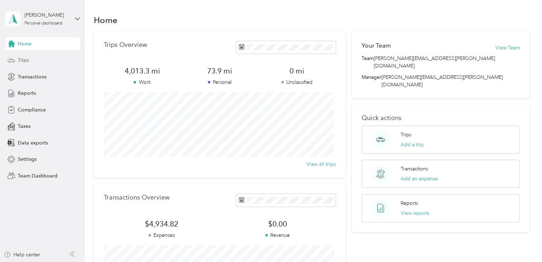
click at [25, 60] on span "Trips" at bounding box center [23, 60] width 11 height 7
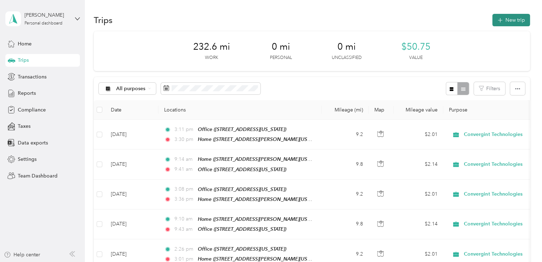
click at [504, 17] on button "New trip" at bounding box center [512, 20] width 38 height 12
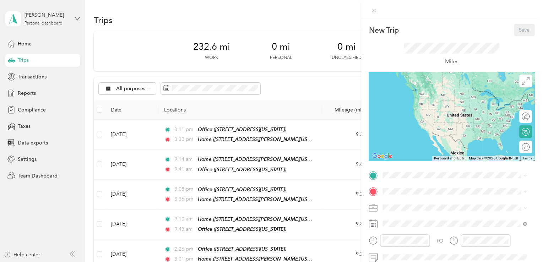
click at [410, 99] on div "Home [STREET_ADDRESS][PERSON_NAME][US_STATE]" at bounding box center [451, 95] width 111 height 15
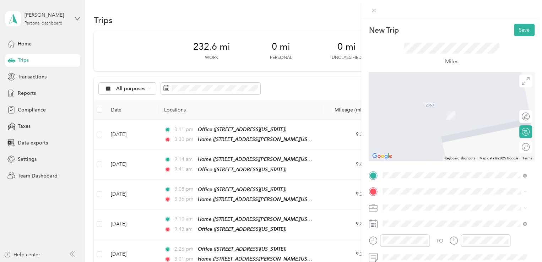
click at [421, 164] on div "[STREET_ADDRESS][GEOGRAPHIC_DATA][US_STATE][STREET_ADDRESS][US_STATE][US_STATE]…" at bounding box center [444, 156] width 97 height 15
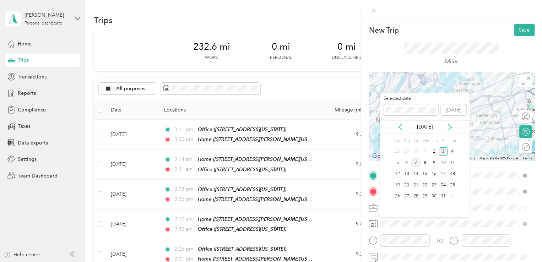
click at [418, 162] on div "7" at bounding box center [416, 162] width 9 height 9
click at [401, 126] on icon at bounding box center [400, 127] width 7 height 7
click at [414, 163] on div "9" at bounding box center [416, 162] width 9 height 9
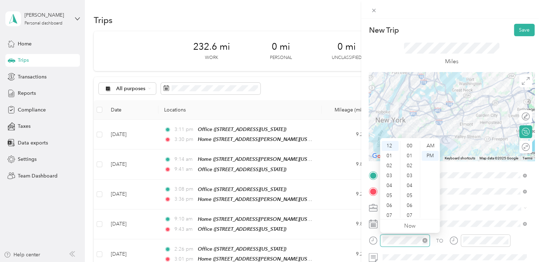
scroll to position [269, 0]
click at [391, 201] on div "09" at bounding box center [390, 200] width 17 height 10
click at [391, 171] on div "07" at bounding box center [390, 173] width 17 height 10
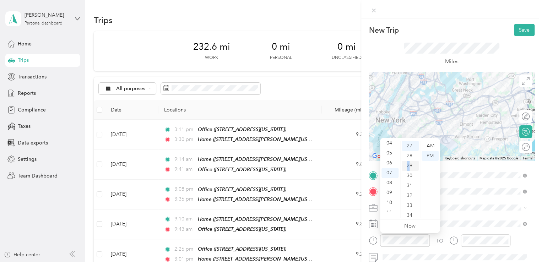
click at [409, 168] on div "29" at bounding box center [410, 166] width 17 height 10
click at [434, 145] on div "AM" at bounding box center [430, 146] width 17 height 10
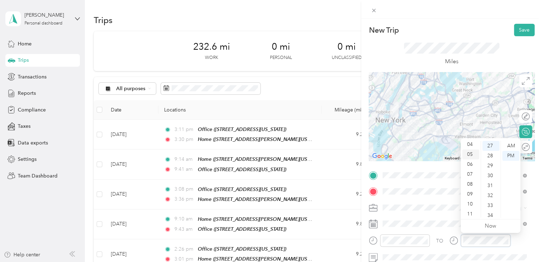
scroll to position [43, 0]
click at [472, 192] on div "09" at bounding box center [470, 193] width 17 height 10
click at [488, 183] on div "38" at bounding box center [491, 184] width 17 height 10
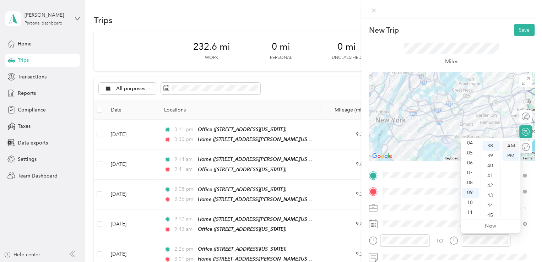
click at [509, 145] on div "AM" at bounding box center [511, 146] width 17 height 10
click at [532, 209] on form "New Trip Save This trip cannot be edited because it is either under review, app…" at bounding box center [451, 183] width 181 height 318
click at [517, 20] on div "New Trip Save This trip cannot be edited because it is either under review, app…" at bounding box center [451, 150] width 181 height 262
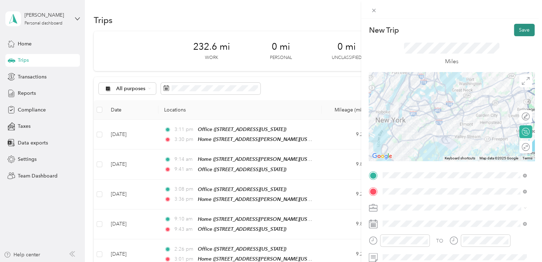
click at [517, 25] on button "Save" at bounding box center [524, 30] width 21 height 12
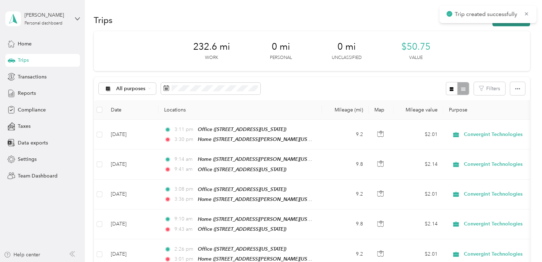
click at [515, 25] on button "New trip" at bounding box center [512, 20] width 38 height 12
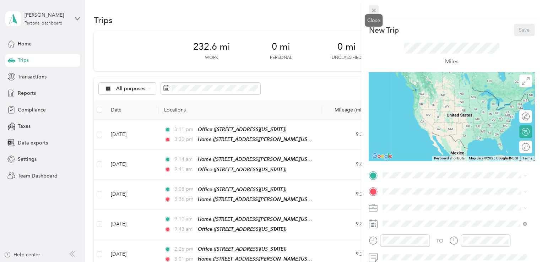
click at [375, 6] on span at bounding box center [374, 10] width 10 height 10
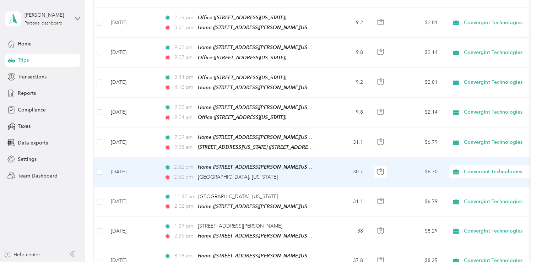
scroll to position [249, 0]
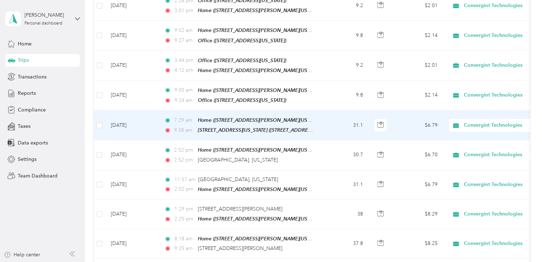
click at [233, 118] on div "7:29 am Home ([STREET_ADDRESS][PERSON_NAME][US_STATE]) 9:[GEOGRAPHIC_DATA][STRE…" at bounding box center [238, 125] width 149 height 18
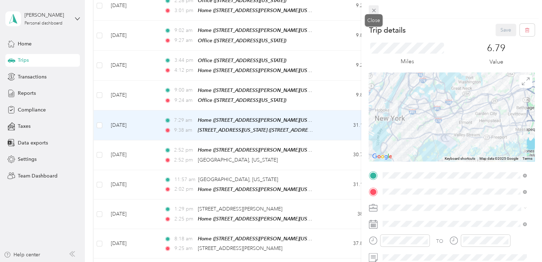
click at [375, 9] on icon at bounding box center [374, 11] width 4 height 4
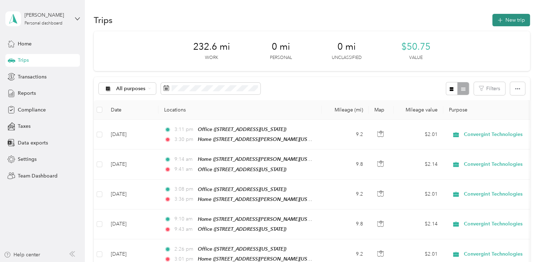
click at [502, 18] on button "New trip" at bounding box center [512, 20] width 38 height 12
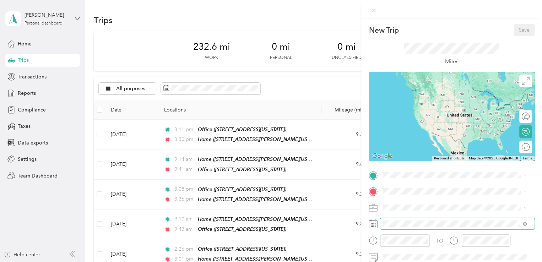
click at [392, 220] on span at bounding box center [457, 223] width 155 height 11
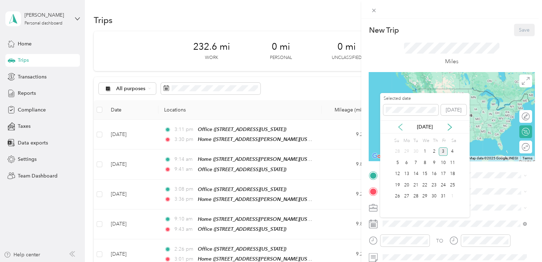
click at [400, 125] on icon at bounding box center [400, 127] width 7 height 7
click at [417, 161] on div "9" at bounding box center [416, 162] width 9 height 9
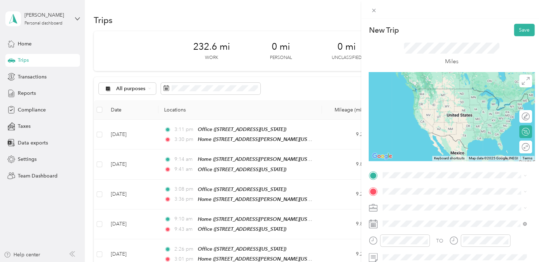
click at [413, 147] on div "[STREET_ADDRESS][GEOGRAPHIC_DATA][US_STATE][STREET_ADDRESS][US_STATE][US_STATE]…" at bounding box center [444, 139] width 97 height 15
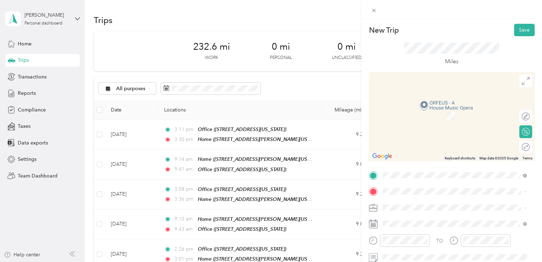
click at [406, 111] on div "Home [STREET_ADDRESS][PERSON_NAME][US_STATE]" at bounding box center [451, 109] width 111 height 15
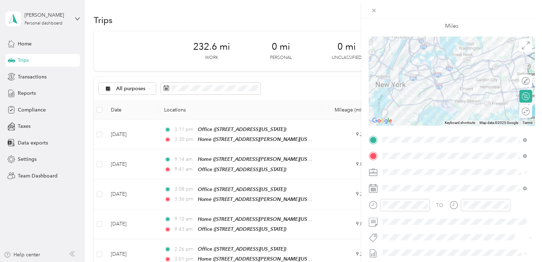
scroll to position [71, 0]
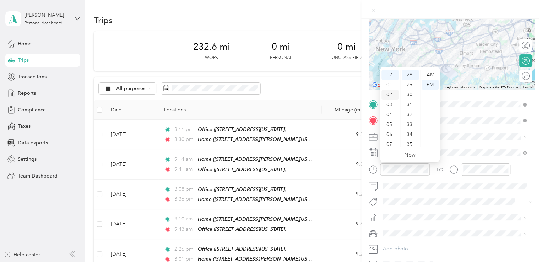
click at [391, 96] on div "02" at bounding box center [390, 95] width 17 height 10
click at [389, 85] on div "01" at bounding box center [390, 85] width 17 height 10
click at [410, 83] on div "29" at bounding box center [410, 85] width 17 height 10
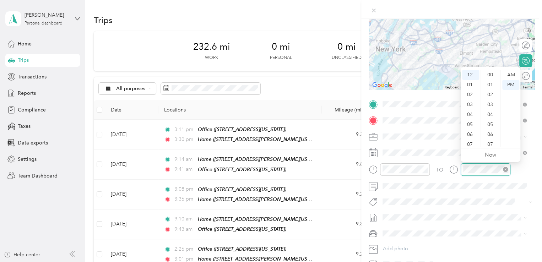
scroll to position [279, 0]
click at [469, 103] on div "03" at bounding box center [470, 105] width 17 height 10
click at [485, 120] on div "33" at bounding box center [491, 125] width 17 height 10
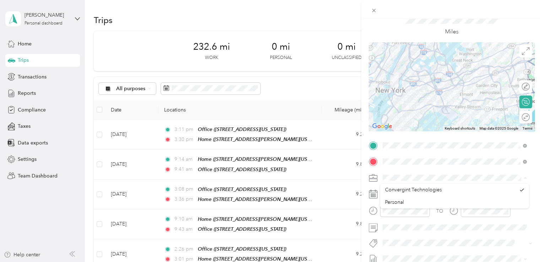
scroll to position [0, 0]
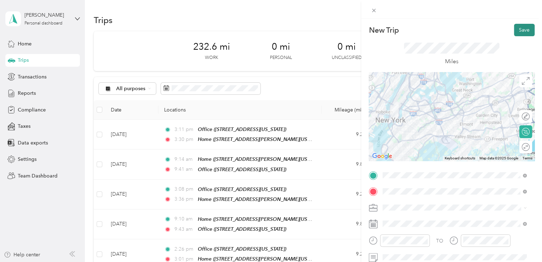
click at [518, 28] on button "Save" at bounding box center [524, 30] width 21 height 12
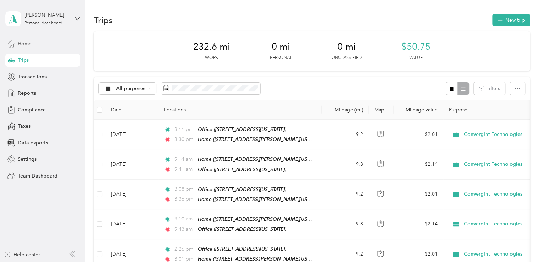
click at [26, 44] on span "Home" at bounding box center [25, 43] width 14 height 7
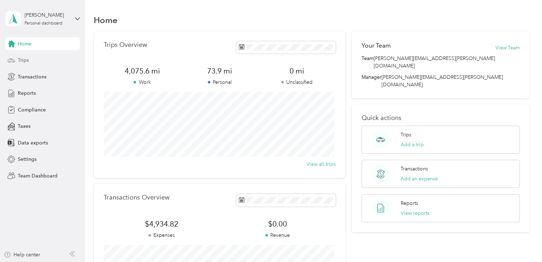
click at [25, 61] on span "Trips" at bounding box center [23, 60] width 11 height 7
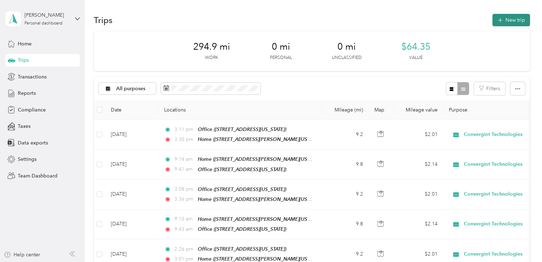
click at [507, 20] on button "New trip" at bounding box center [512, 20] width 38 height 12
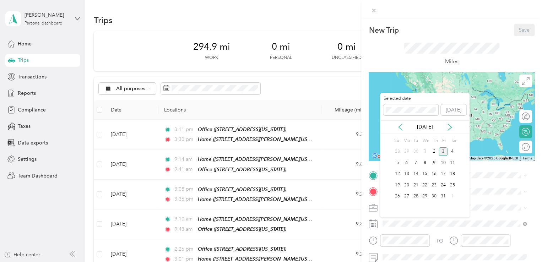
click at [401, 127] on icon at bounding box center [400, 127] width 7 height 7
click at [415, 173] on div "16" at bounding box center [416, 174] width 9 height 9
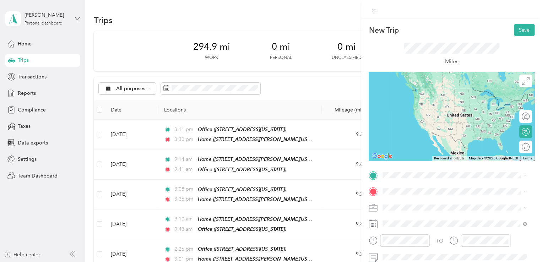
click at [428, 94] on div "Home [STREET_ADDRESS][PERSON_NAME][US_STATE]" at bounding box center [451, 95] width 111 height 15
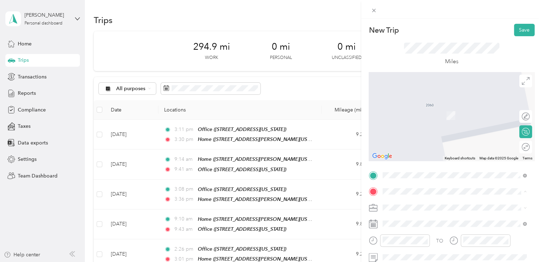
click at [398, 44] on div "Miles" at bounding box center [452, 54] width 166 height 36
click at [412, 143] on span "[STREET_ADDRESS][PERSON_NAME][US_STATE]" at bounding box center [451, 139] width 111 height 6
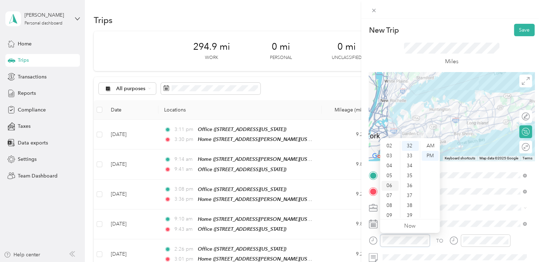
scroll to position [36, 0]
click at [389, 202] on div "09" at bounding box center [390, 200] width 17 height 10
click at [409, 160] on div "19" at bounding box center [410, 159] width 17 height 10
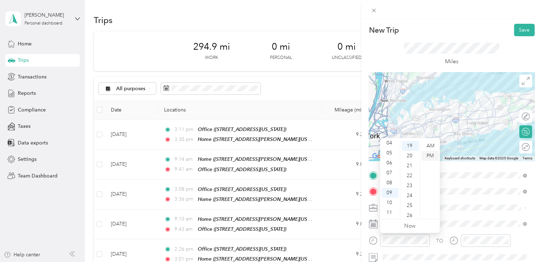
click at [429, 157] on div "PM" at bounding box center [430, 156] width 17 height 10
click at [430, 143] on div "AM" at bounding box center [430, 146] width 17 height 10
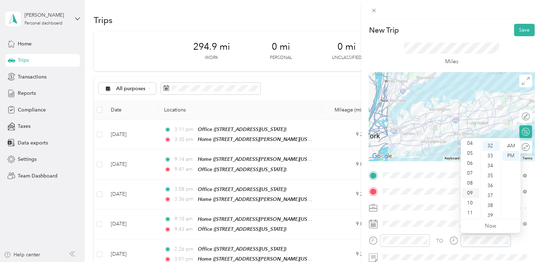
scroll to position [43, 0]
click at [470, 199] on div "10" at bounding box center [470, 203] width 17 height 10
click at [490, 194] on div "37" at bounding box center [491, 196] width 17 height 10
click at [512, 144] on div "AM" at bounding box center [511, 146] width 17 height 10
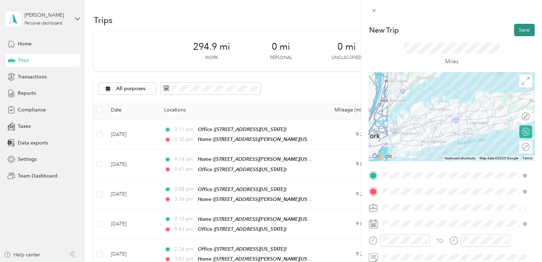
click at [519, 31] on button "Save" at bounding box center [524, 30] width 21 height 12
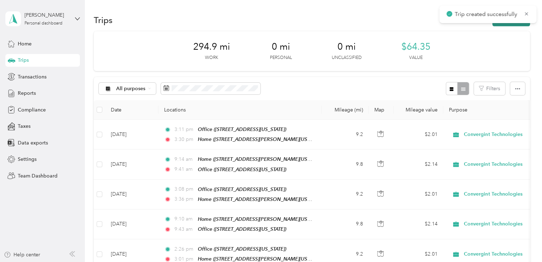
click at [504, 23] on button "New trip" at bounding box center [512, 20] width 38 height 12
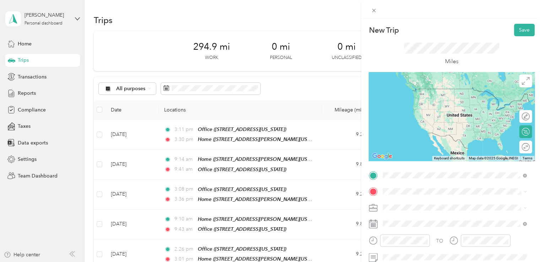
click at [407, 127] on span "[STREET_ADDRESS][PERSON_NAME][US_STATE]" at bounding box center [451, 123] width 111 height 6
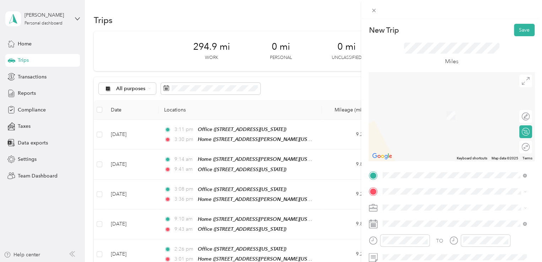
click at [424, 108] on div "Home" at bounding box center [451, 107] width 111 height 6
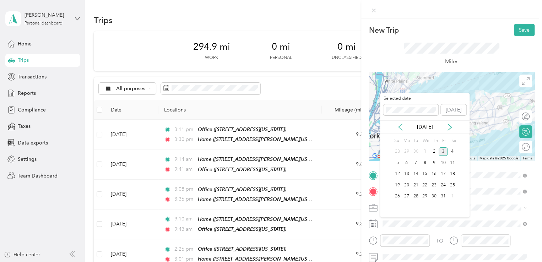
click at [399, 127] on icon at bounding box center [400, 127] width 7 height 7
click at [418, 173] on div "16" at bounding box center [416, 174] width 9 height 9
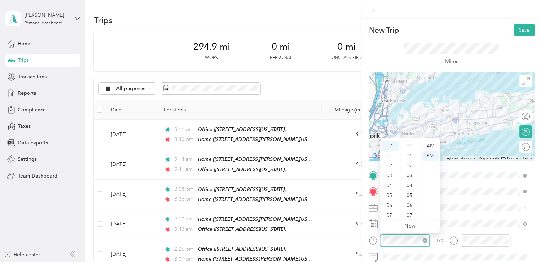
scroll to position [328, 0]
click at [477, 217] on div "TO Add photo" at bounding box center [452, 256] width 166 height 172
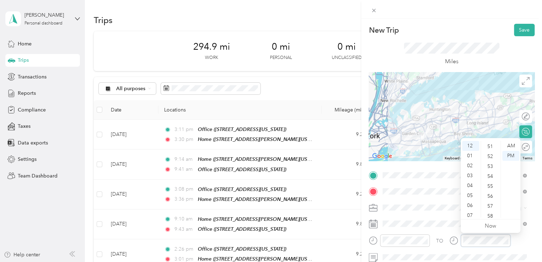
scroll to position [520, 0]
click at [490, 202] on div "58" at bounding box center [491, 203] width 17 height 10
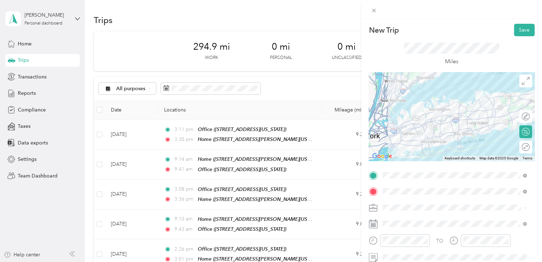
click at [475, 27] on div "New Trip Save" at bounding box center [452, 30] width 166 height 12
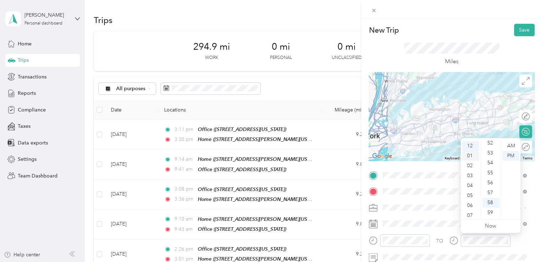
click at [469, 155] on div "01" at bounding box center [470, 156] width 17 height 10
click at [490, 149] on div "38" at bounding box center [491, 146] width 17 height 10
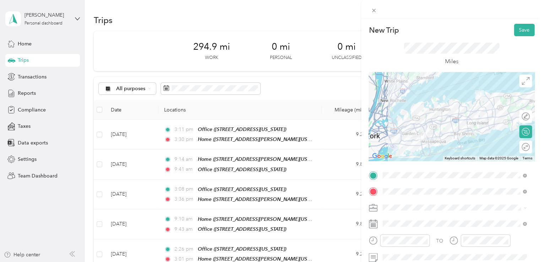
click at [492, 12] on div at bounding box center [451, 9] width 181 height 19
click at [519, 29] on button "Save" at bounding box center [524, 30] width 21 height 12
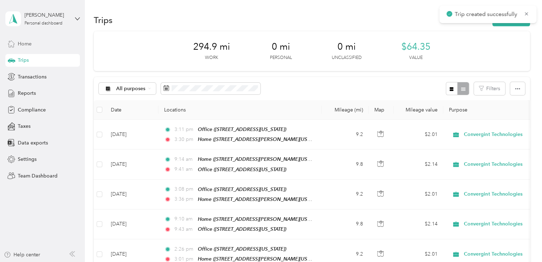
click at [26, 44] on span "Home" at bounding box center [25, 43] width 14 height 7
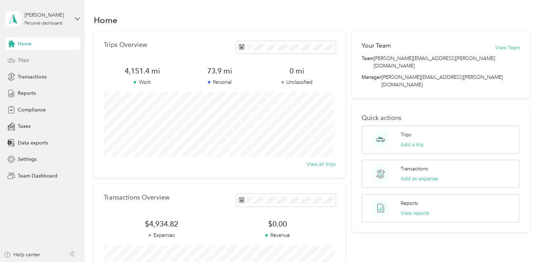
click at [22, 59] on span "Trips" at bounding box center [23, 60] width 11 height 7
